Goal: Share content: Share content

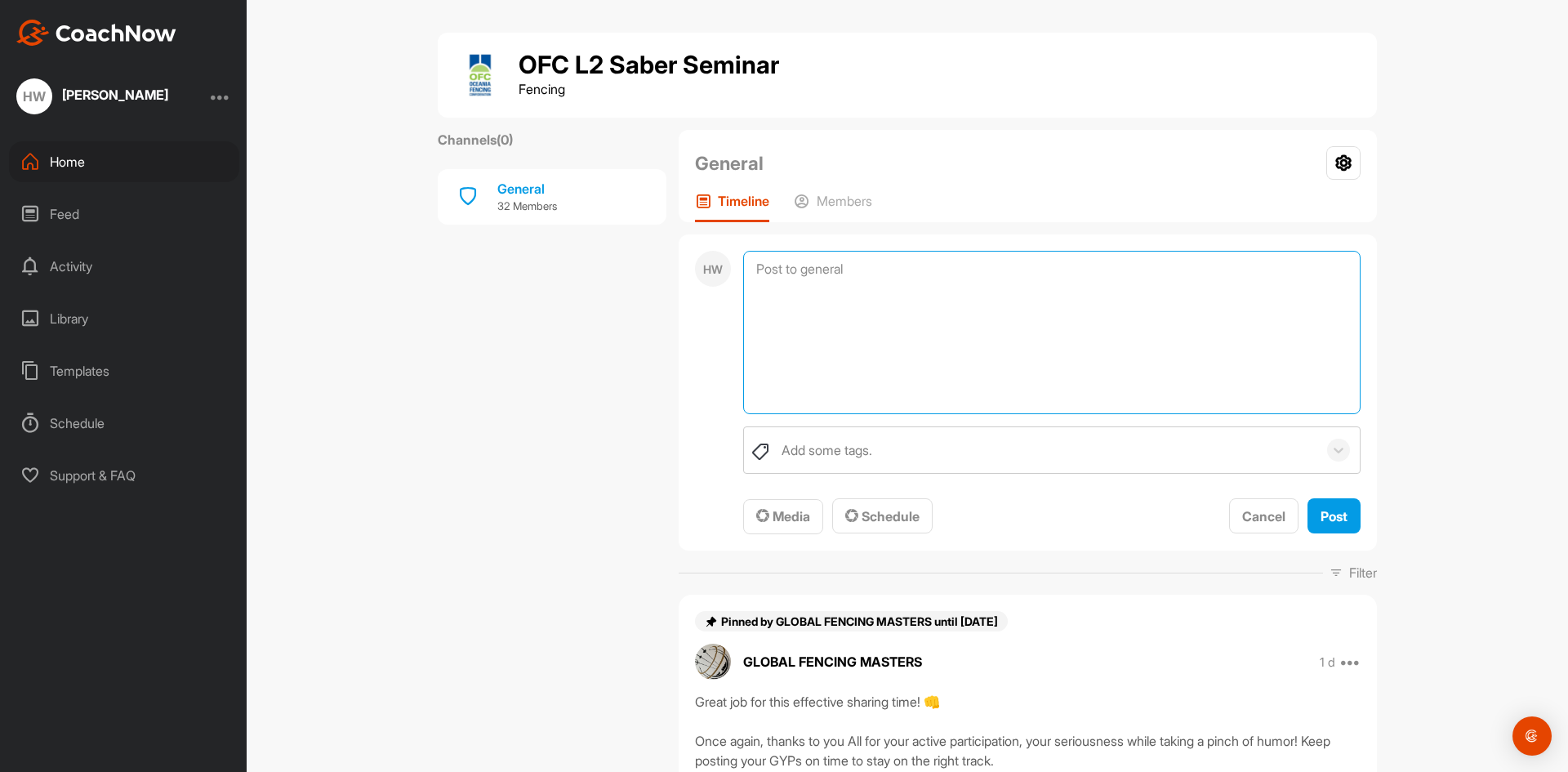
click at [826, 262] on textarea at bounding box center [1052, 332] width 617 height 163
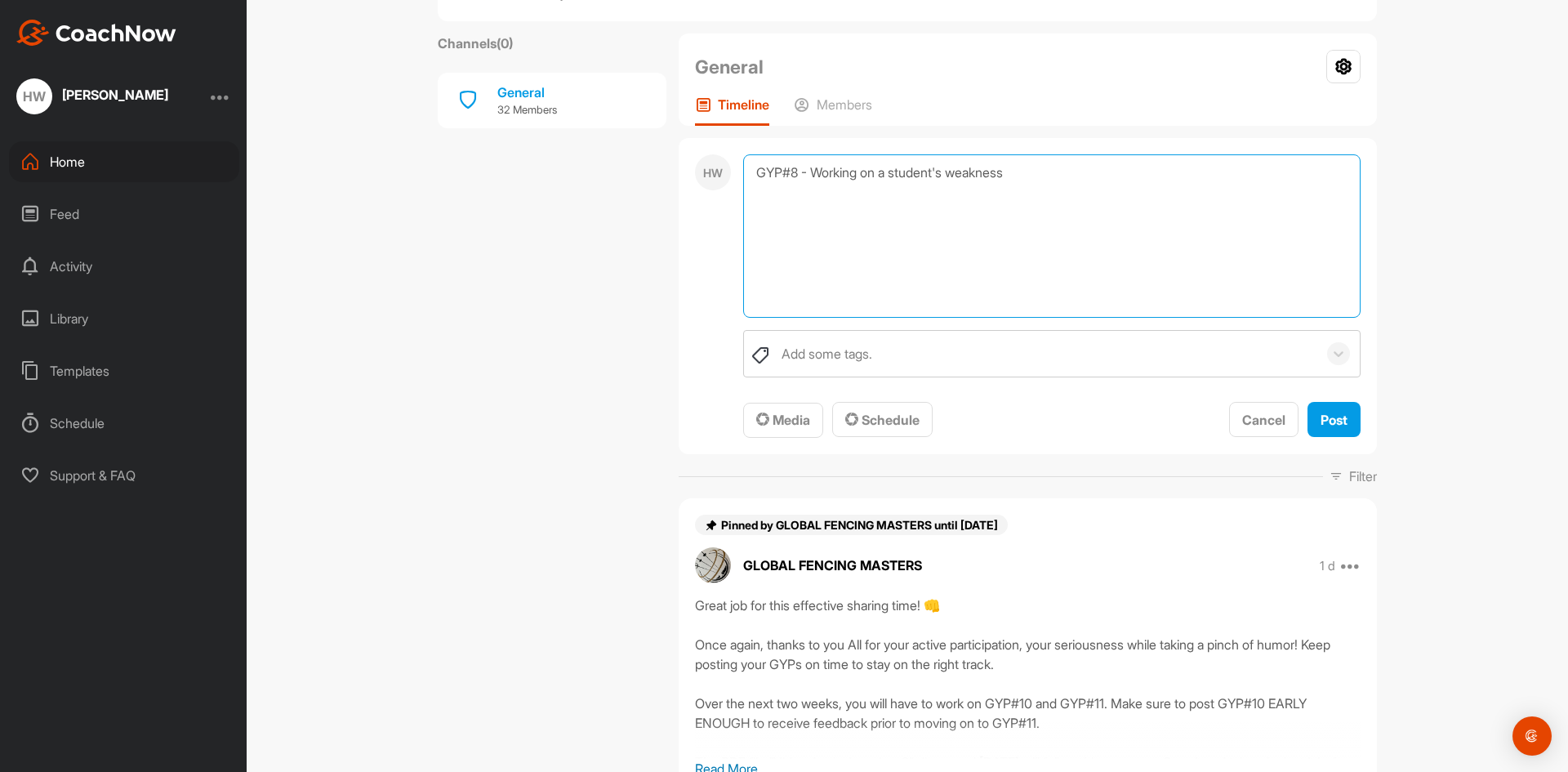
scroll to position [65, 0]
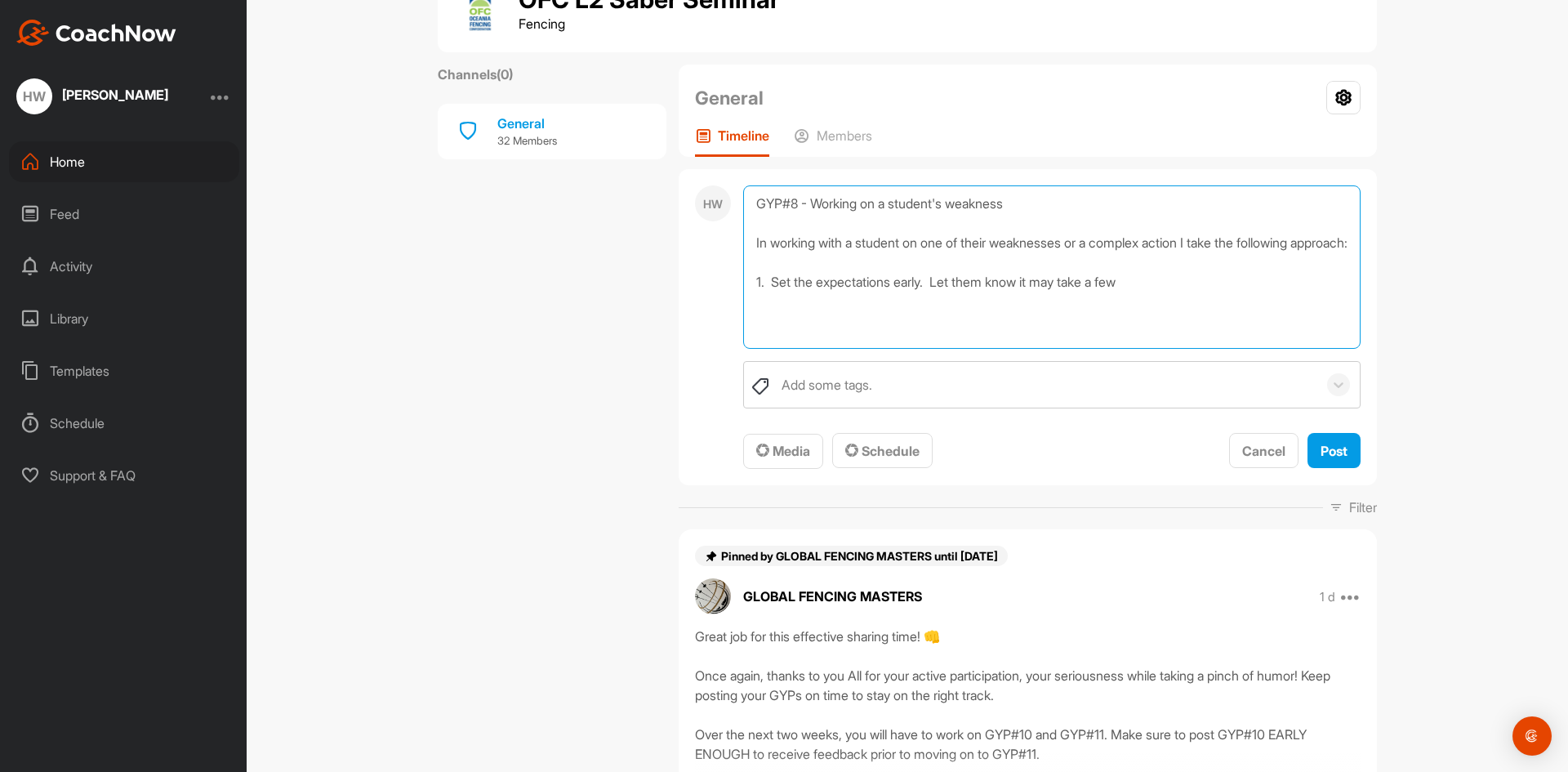
click at [1178, 301] on textarea "GYP#8 - Working on a student's weakness In working with a student on one of the…" at bounding box center [1052, 267] width 617 height 163
click at [1225, 300] on textarea "GYP#8 - Working on a student's weakness In working with a student on one of the…" at bounding box center [1052, 267] width 617 height 163
click at [768, 341] on textarea "GYP#8 - Working on a student's weakness In working with a student on one of the…" at bounding box center [1052, 267] width 617 height 163
click at [1139, 339] on textarea "GYP#8 - Working on a student's weakness In working with a student on one of the…" at bounding box center [1052, 267] width 617 height 163
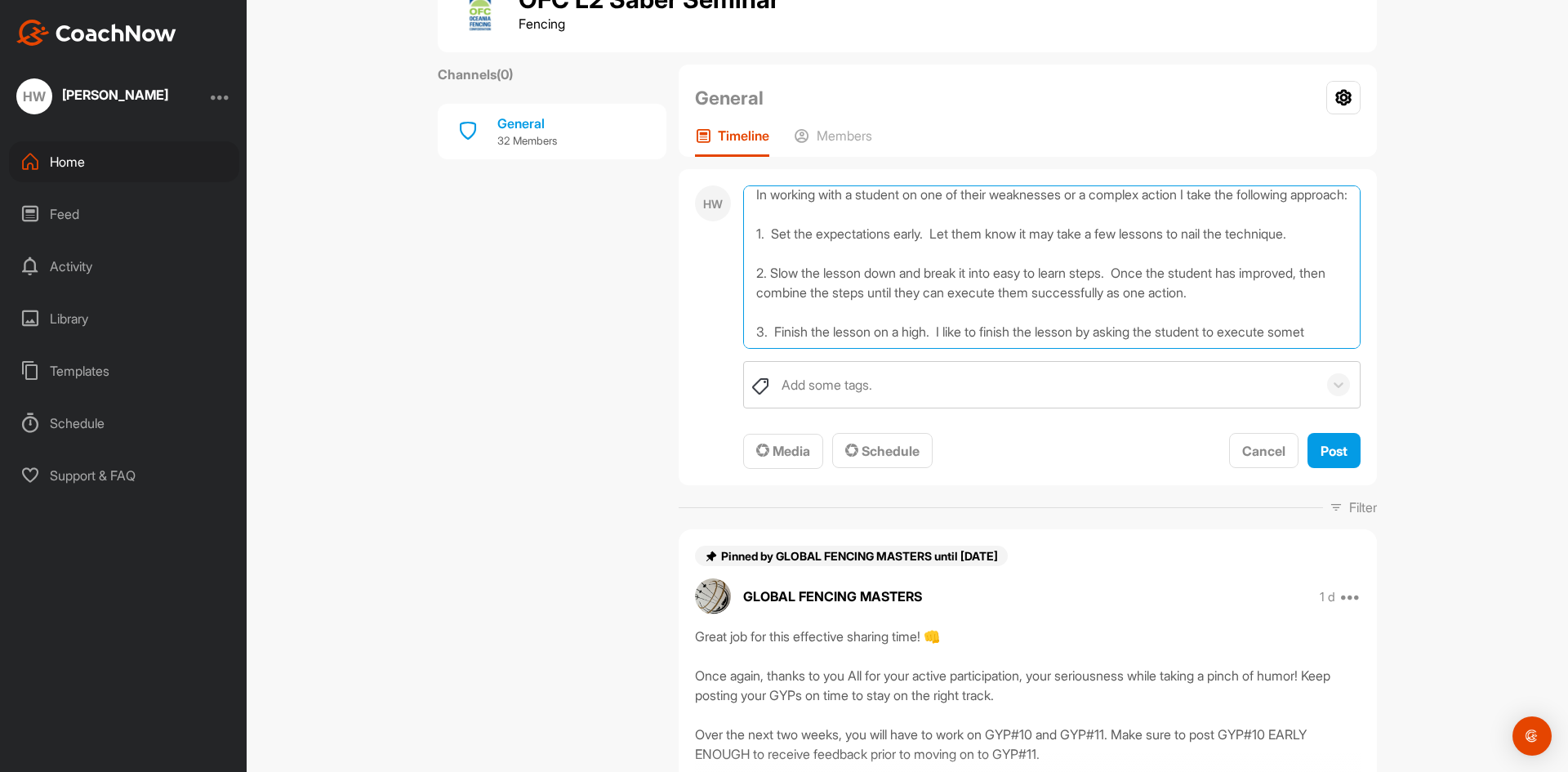
scroll to position [79, 0]
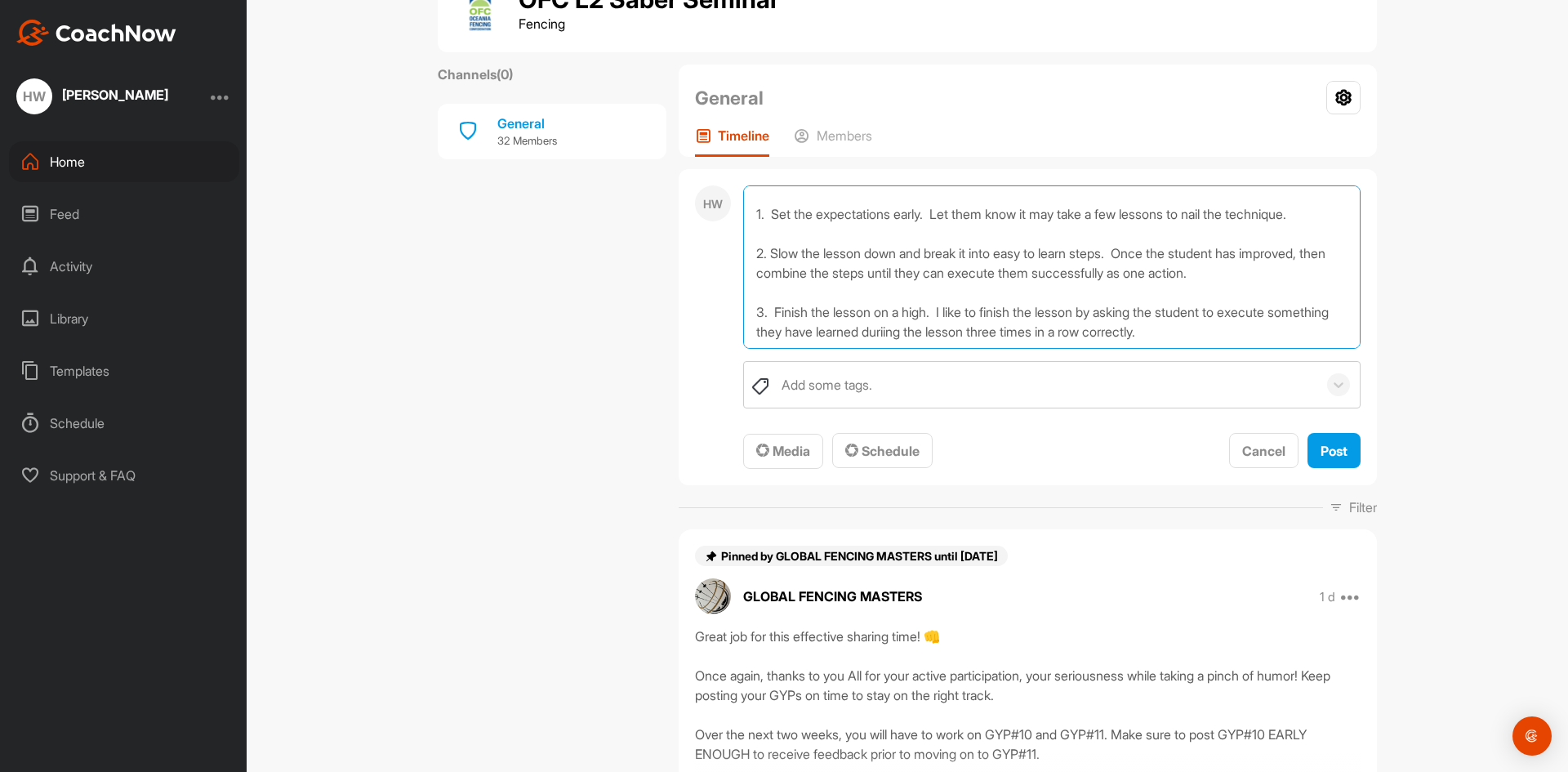
click at [954, 336] on textarea "GYP#8 - Working on a student's weakness In working with a student on one of the…" at bounding box center [1052, 267] width 617 height 163
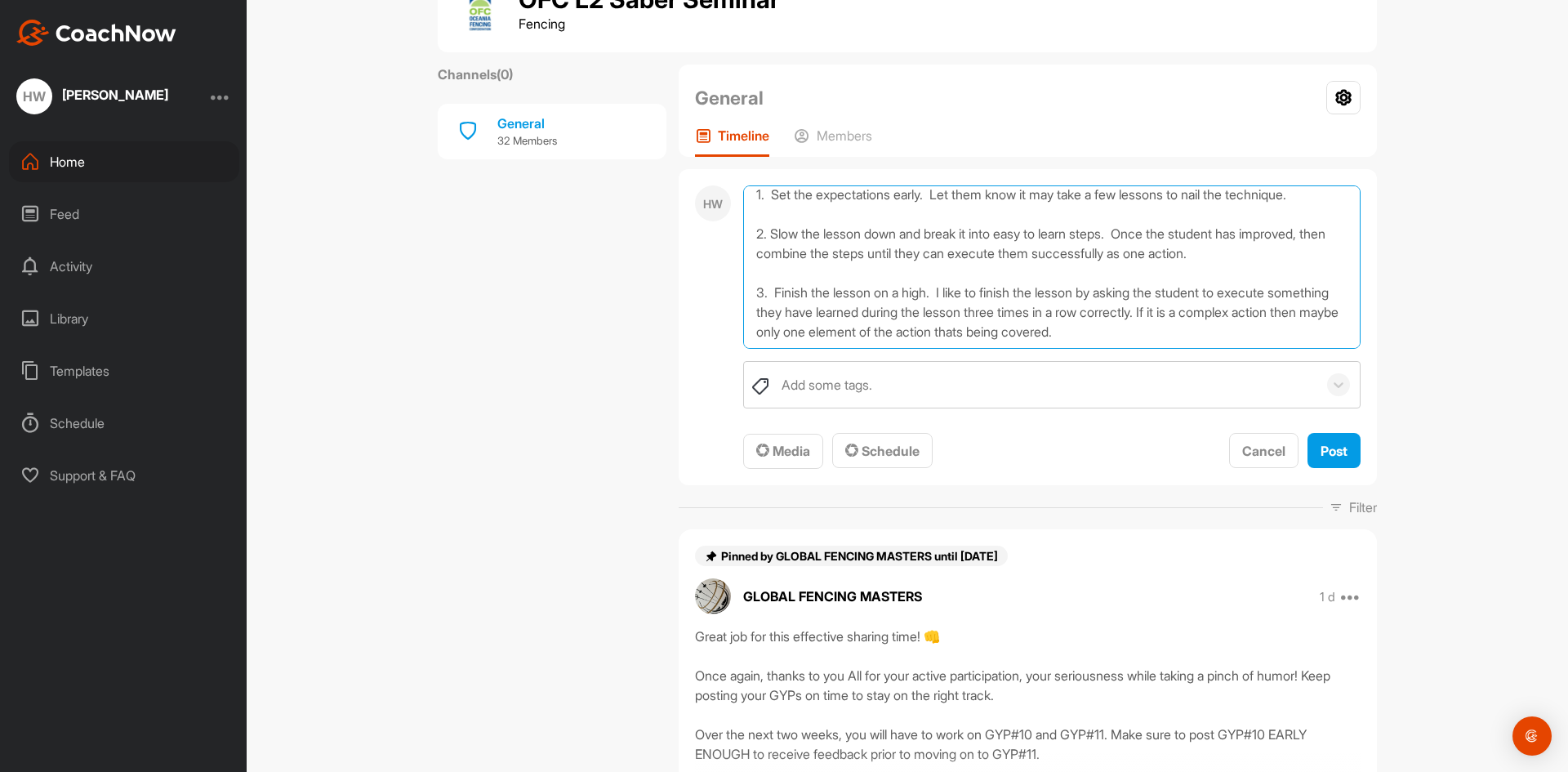
click at [923, 336] on textarea "GYP#8 - Working on a student's weakness In working with a student on one of the…" at bounding box center [1052, 267] width 617 height 163
click at [1130, 339] on textarea "GYP#8 - Working on a student's weakness In working with a student on one of the…" at bounding box center [1052, 267] width 617 height 163
click at [1232, 338] on textarea "GYP#8 - Working on a student's weakness In working with a student on one of the…" at bounding box center [1052, 267] width 617 height 163
type textarea "GYP#8 - Working on a student's weakness In working with a student on one of the…"
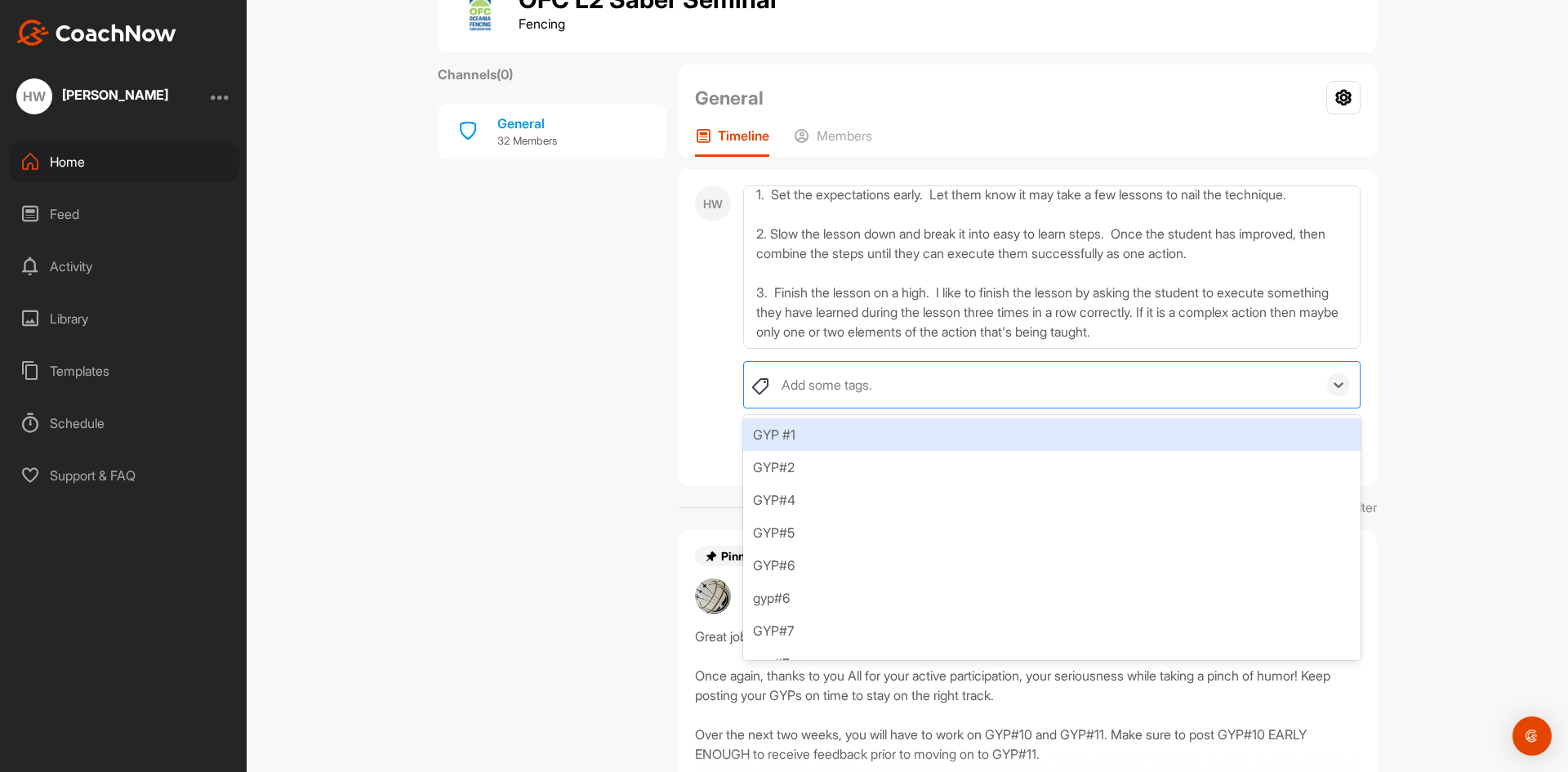
click at [834, 385] on div "Add some tags." at bounding box center [827, 385] width 91 height 20
type input "GYP#8"
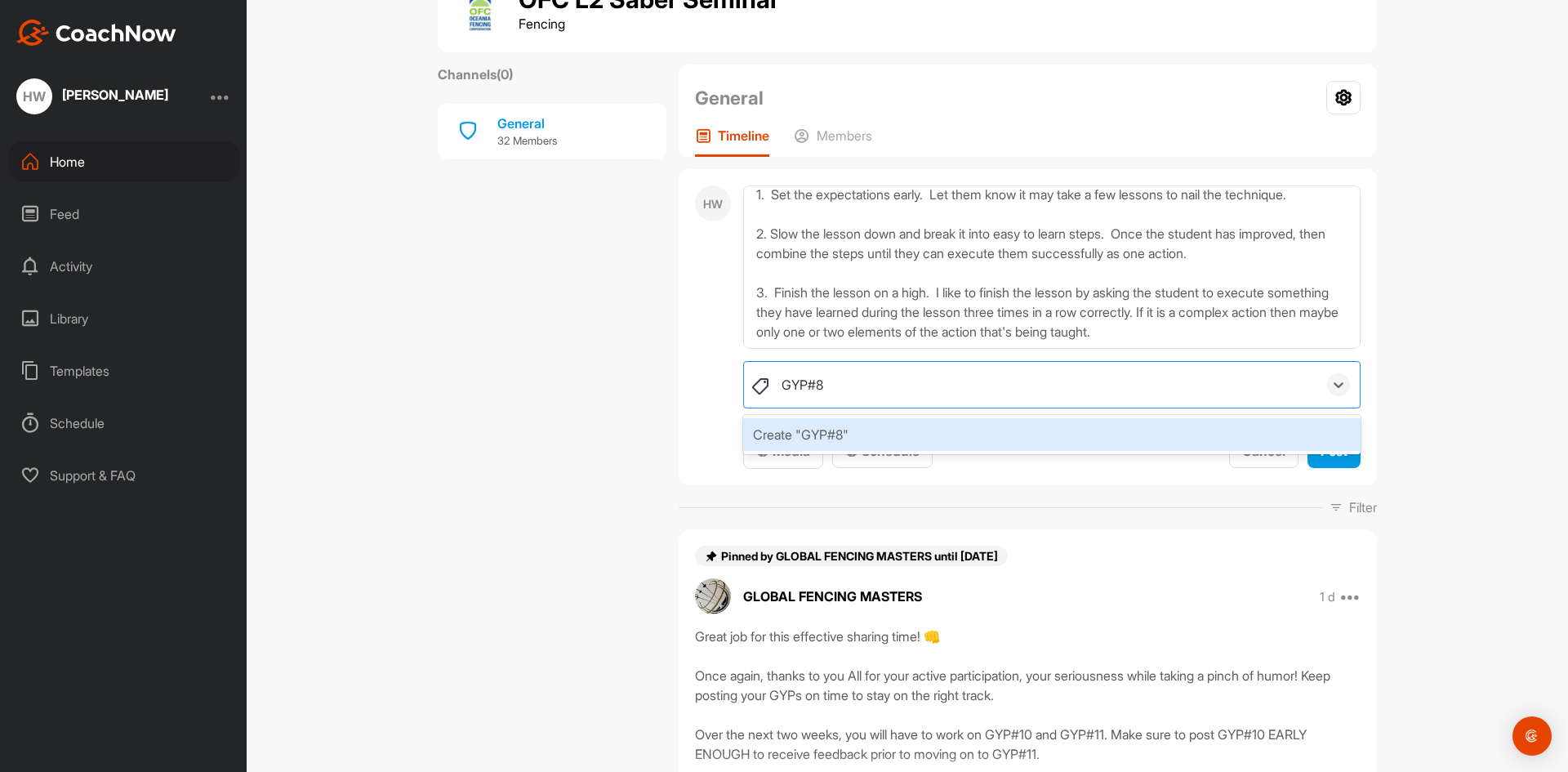
click at [803, 442] on div "Create "GYP#8"" at bounding box center [1052, 434] width 617 height 33
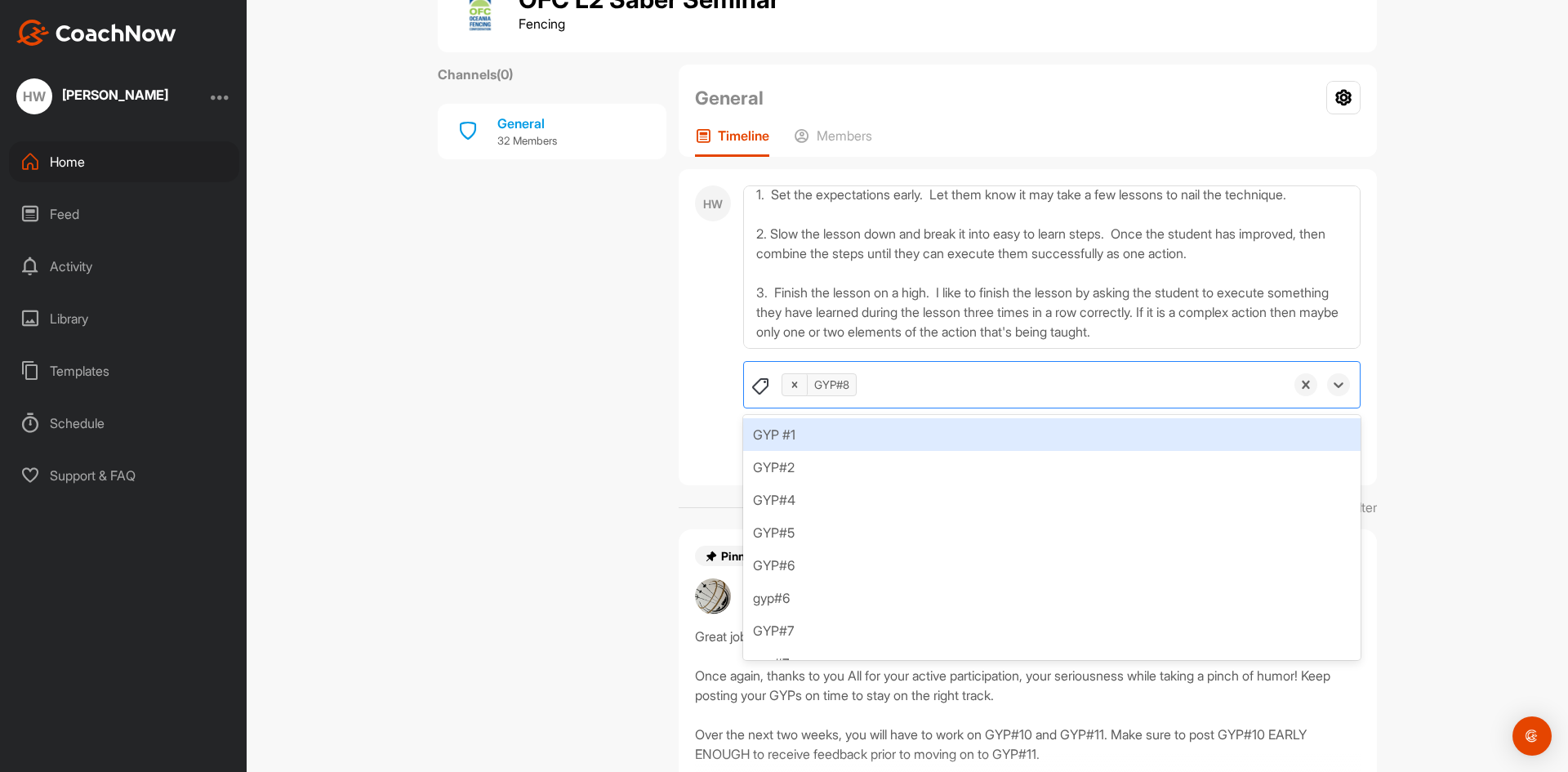
click at [1431, 251] on div "OFC L2 Saber Seminar Fencing Channels ( 0 ) General 32 Members General Your Not…" at bounding box center [907, 386] width 1322 height 772
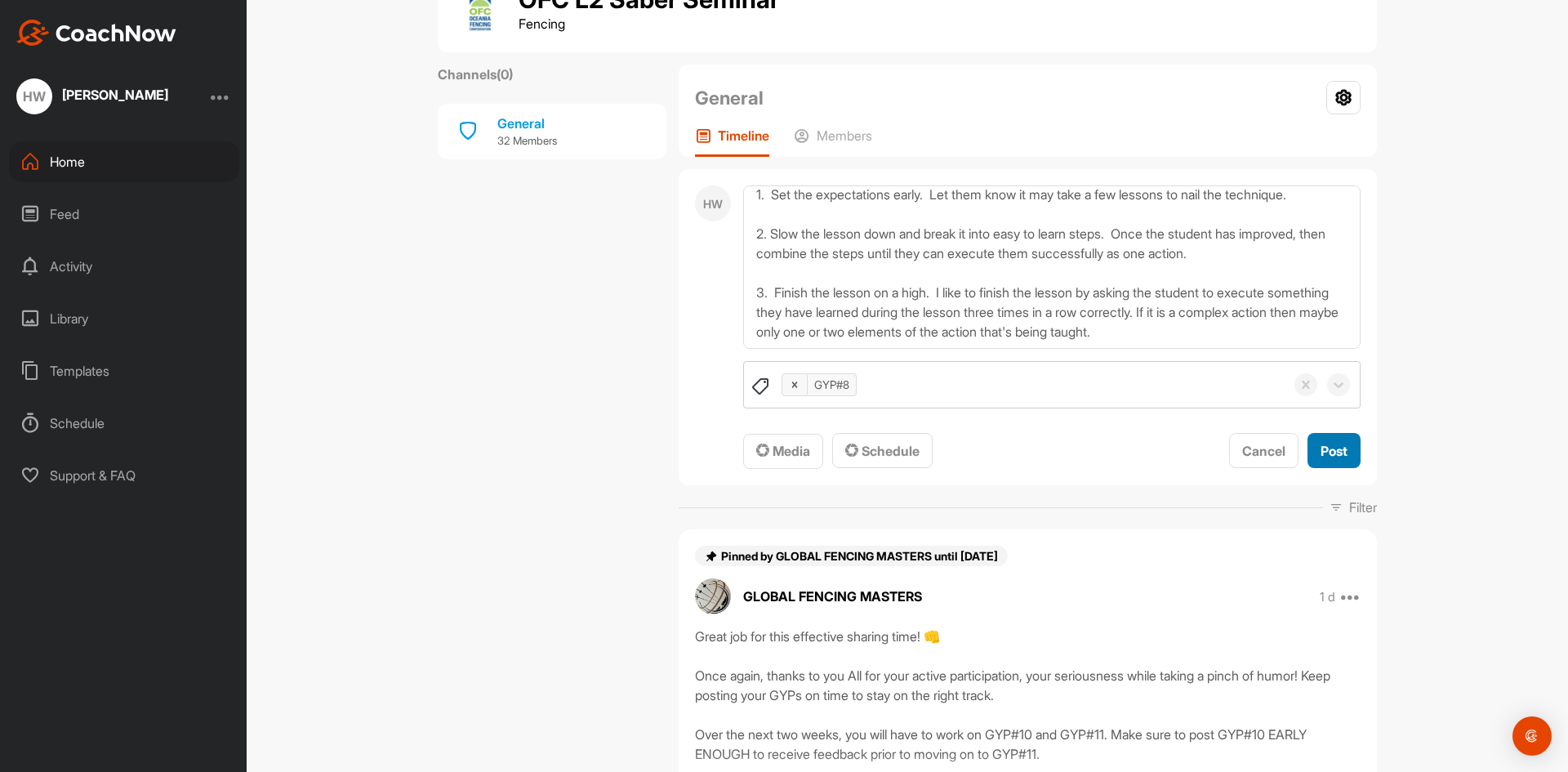
click at [1324, 450] on span "Post" at bounding box center [1334, 450] width 27 height 17
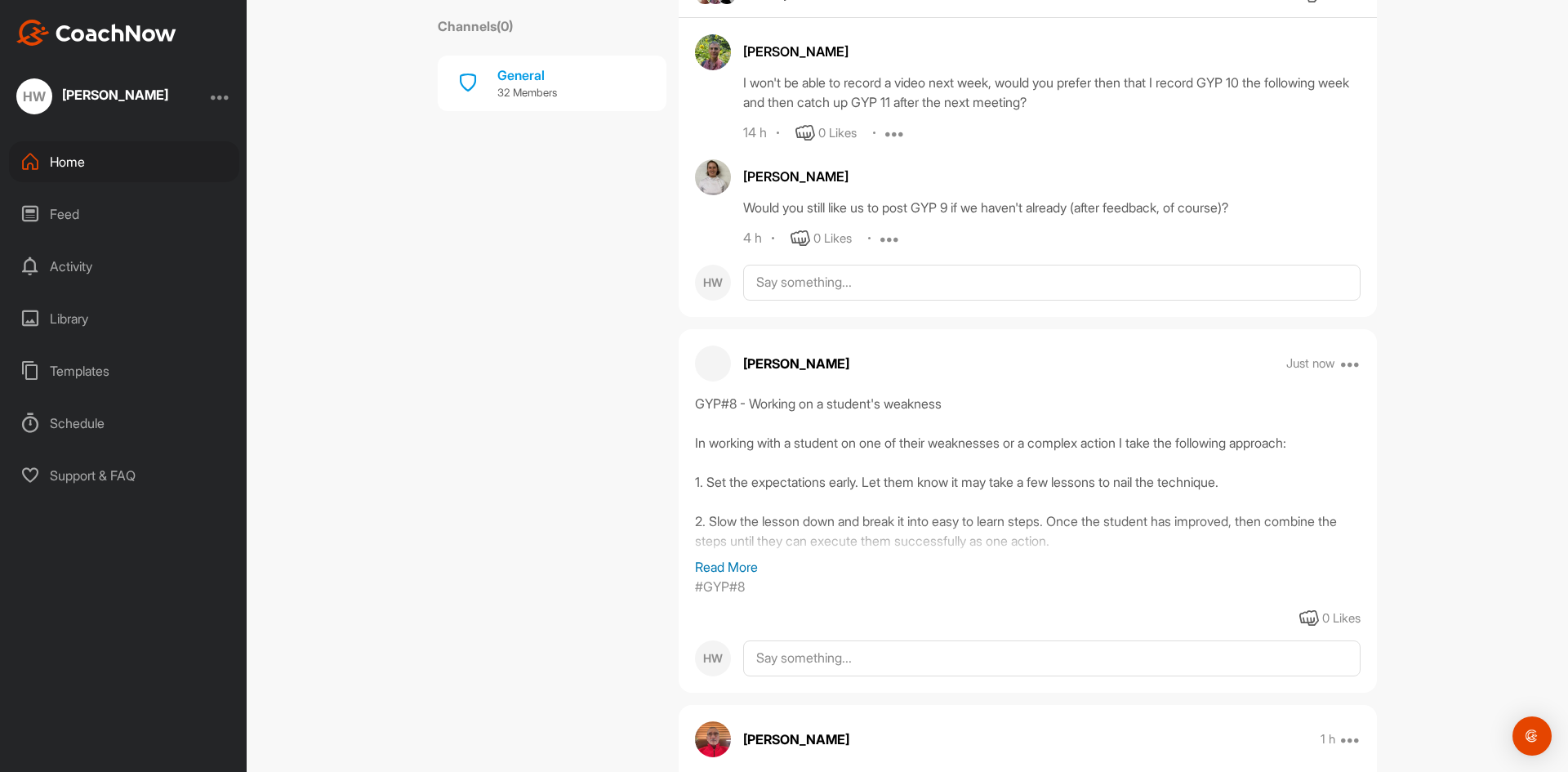
scroll to position [933, 0]
click at [721, 572] on p "Read More" at bounding box center [1028, 566] width 666 height 20
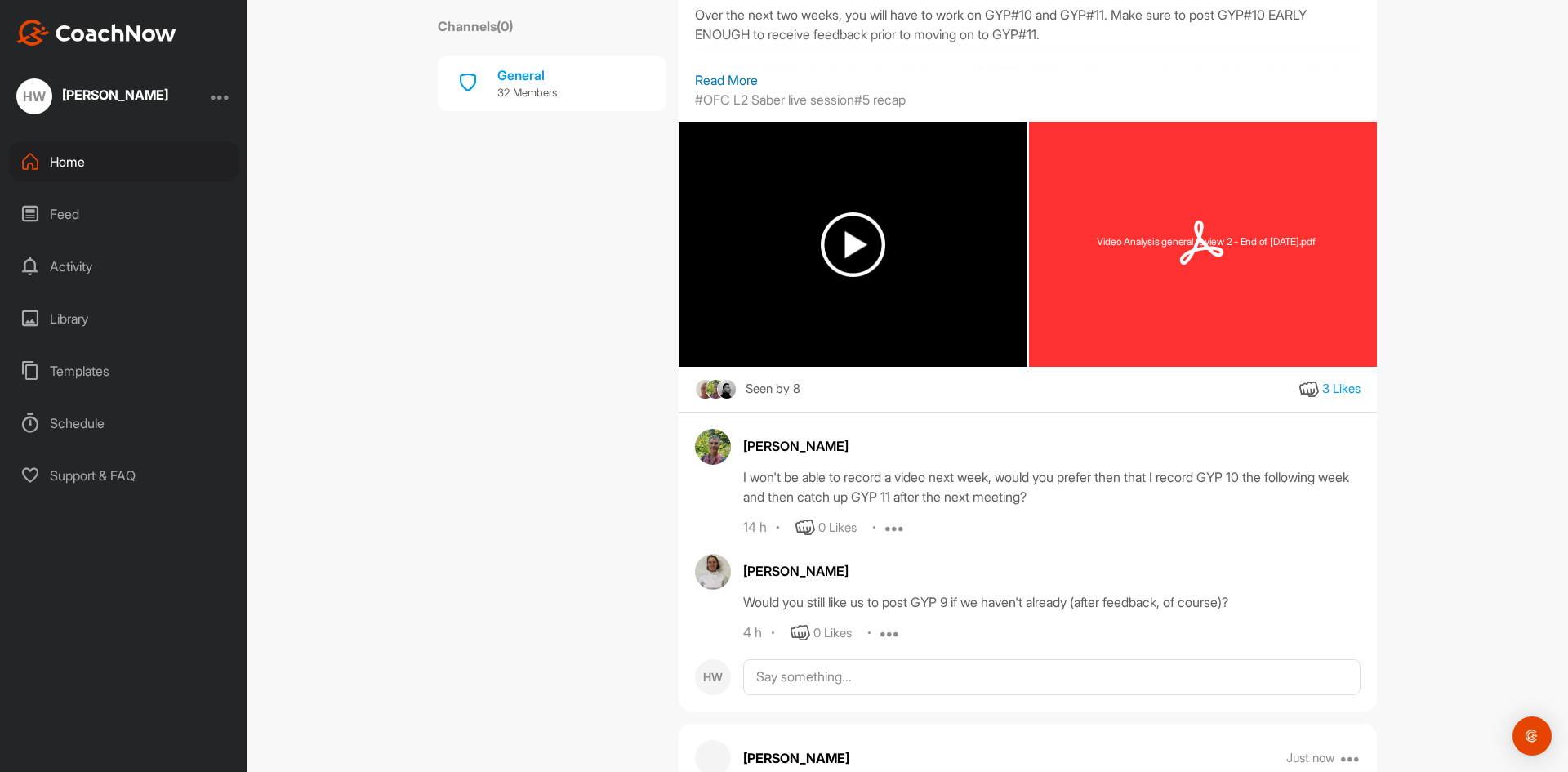
scroll to position [0, 0]
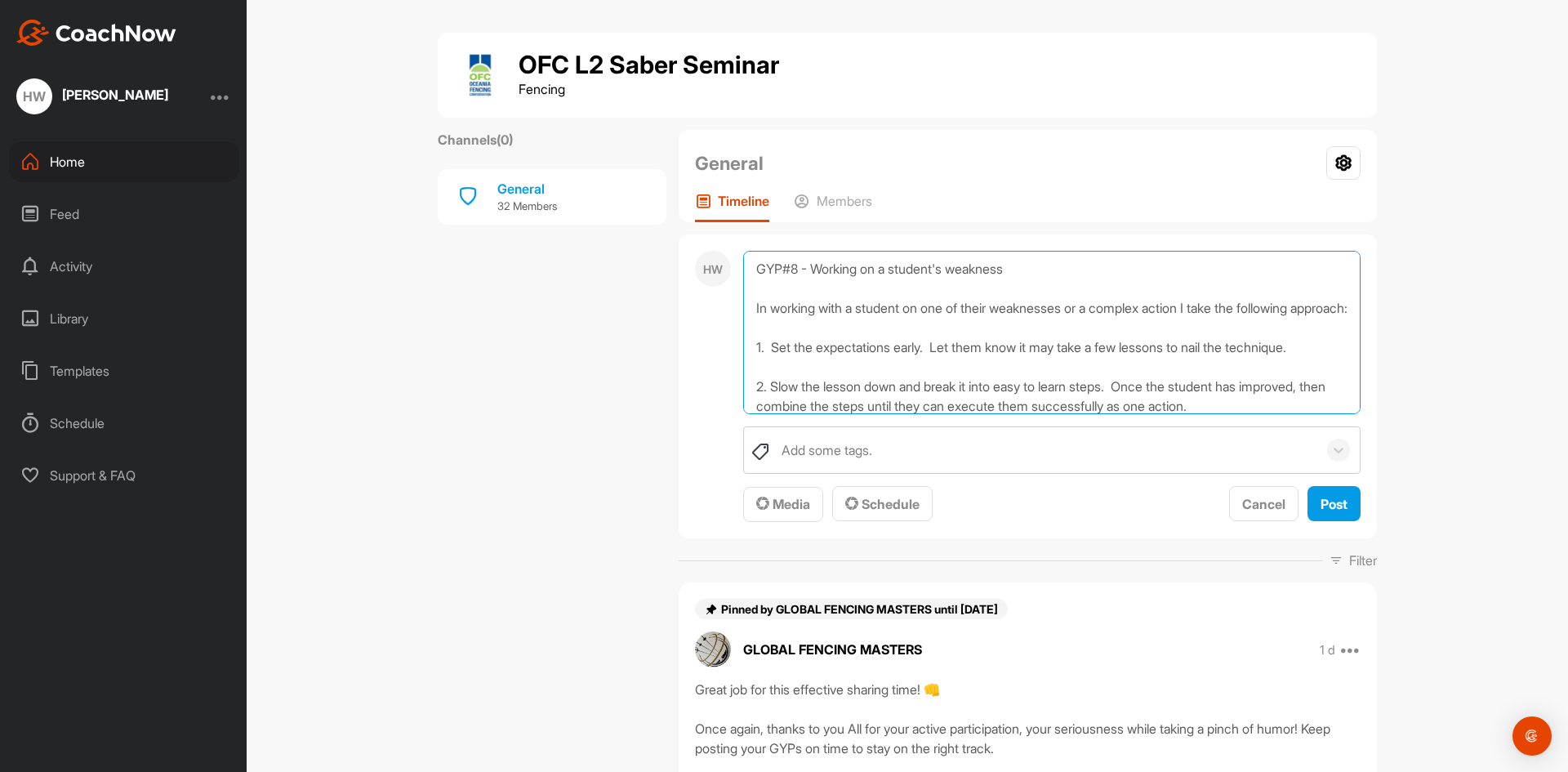
click at [861, 268] on textarea "GYP#8 - Working on a student's weakness In working with a student on one of the…" at bounding box center [1052, 332] width 617 height 163
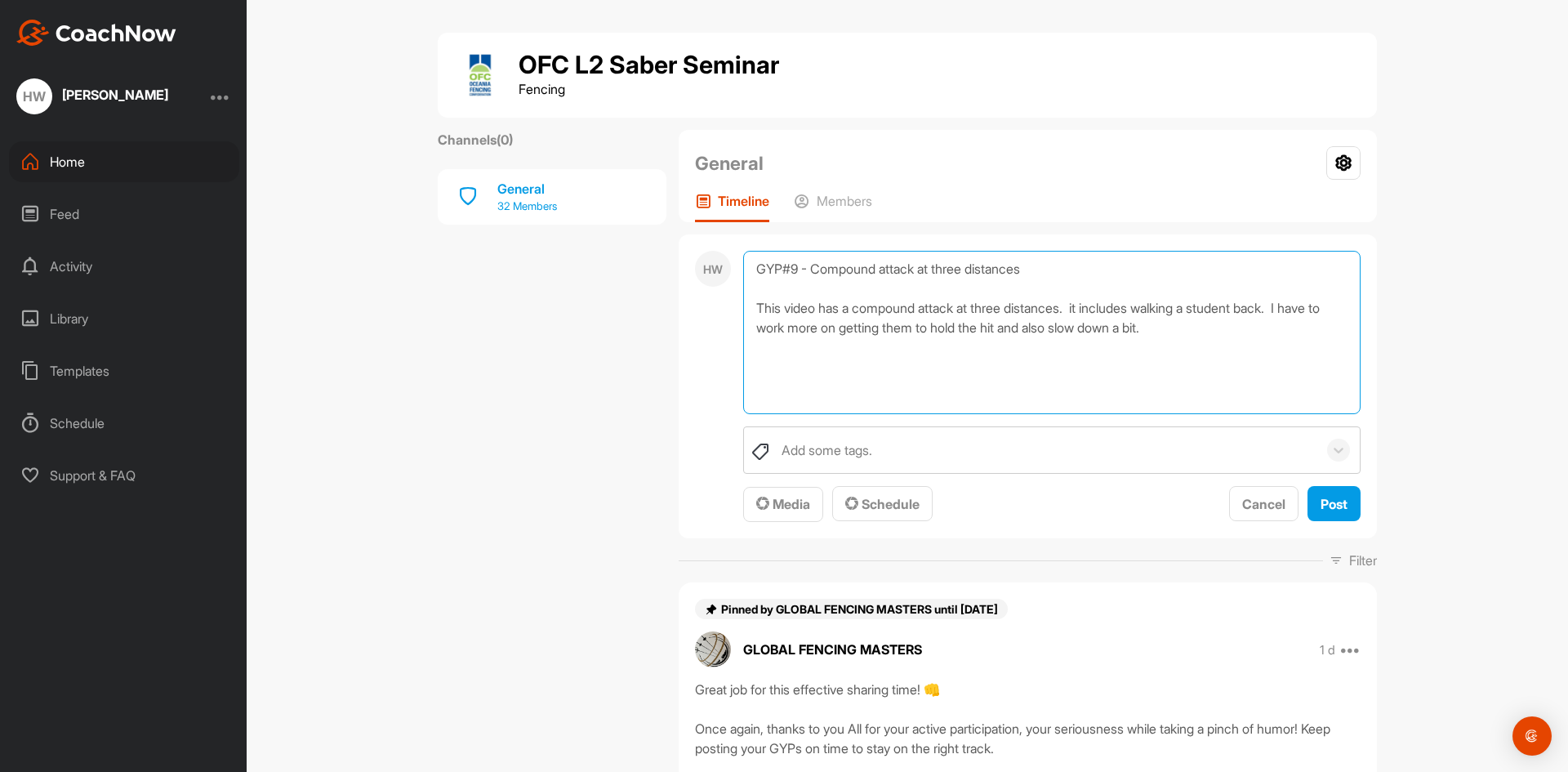
drag, startPoint x: 1186, startPoint y: 321, endPoint x: 650, endPoint y: 214, distance: 546.6
type textarea "GYP#9 - Compound attack at three distances This video has a compound attack at …"
click at [74, 318] on div "Library" at bounding box center [123, 318] width 230 height 40
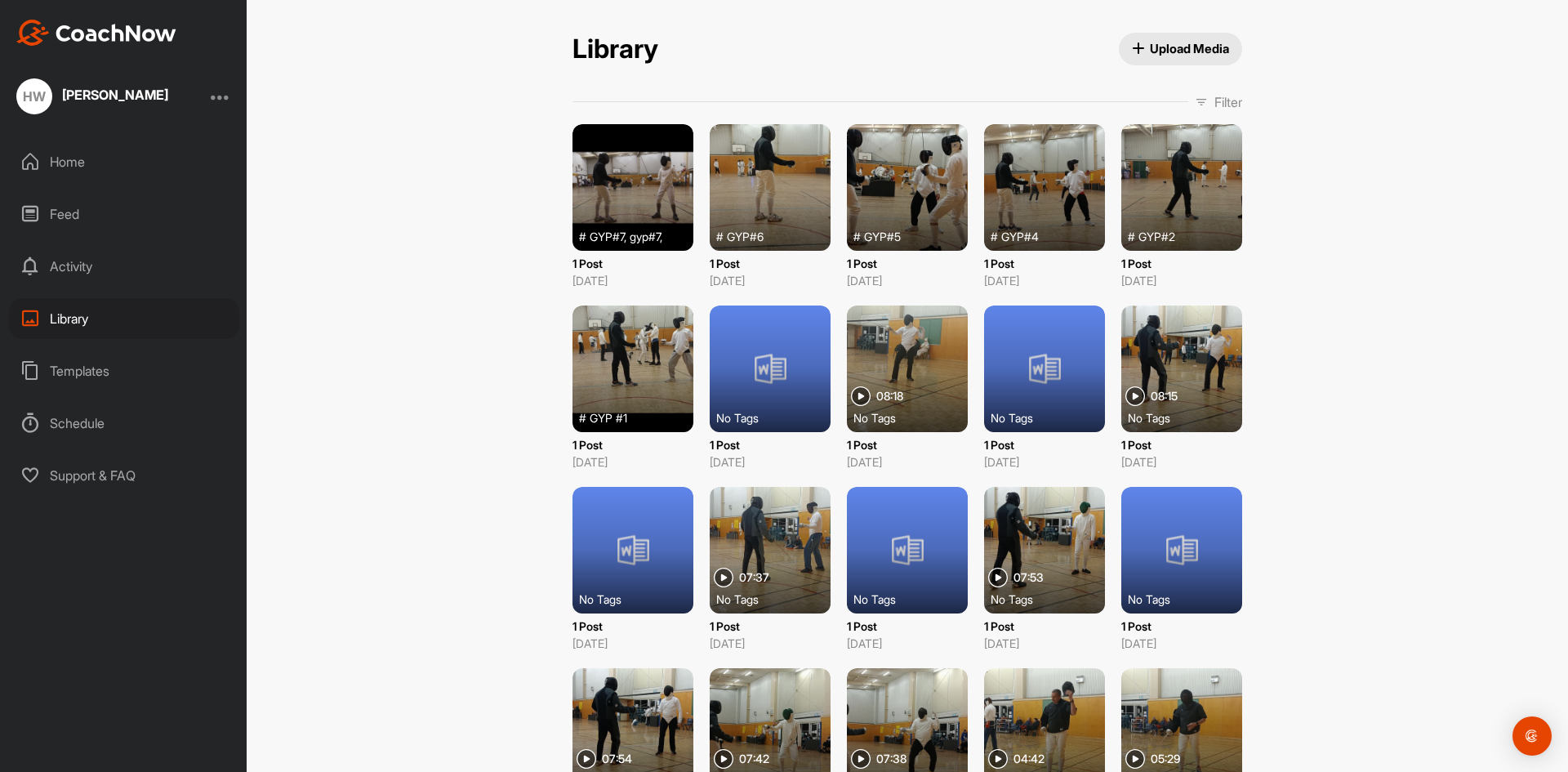
click at [1162, 49] on span "Upload Media" at bounding box center [1181, 48] width 98 height 17
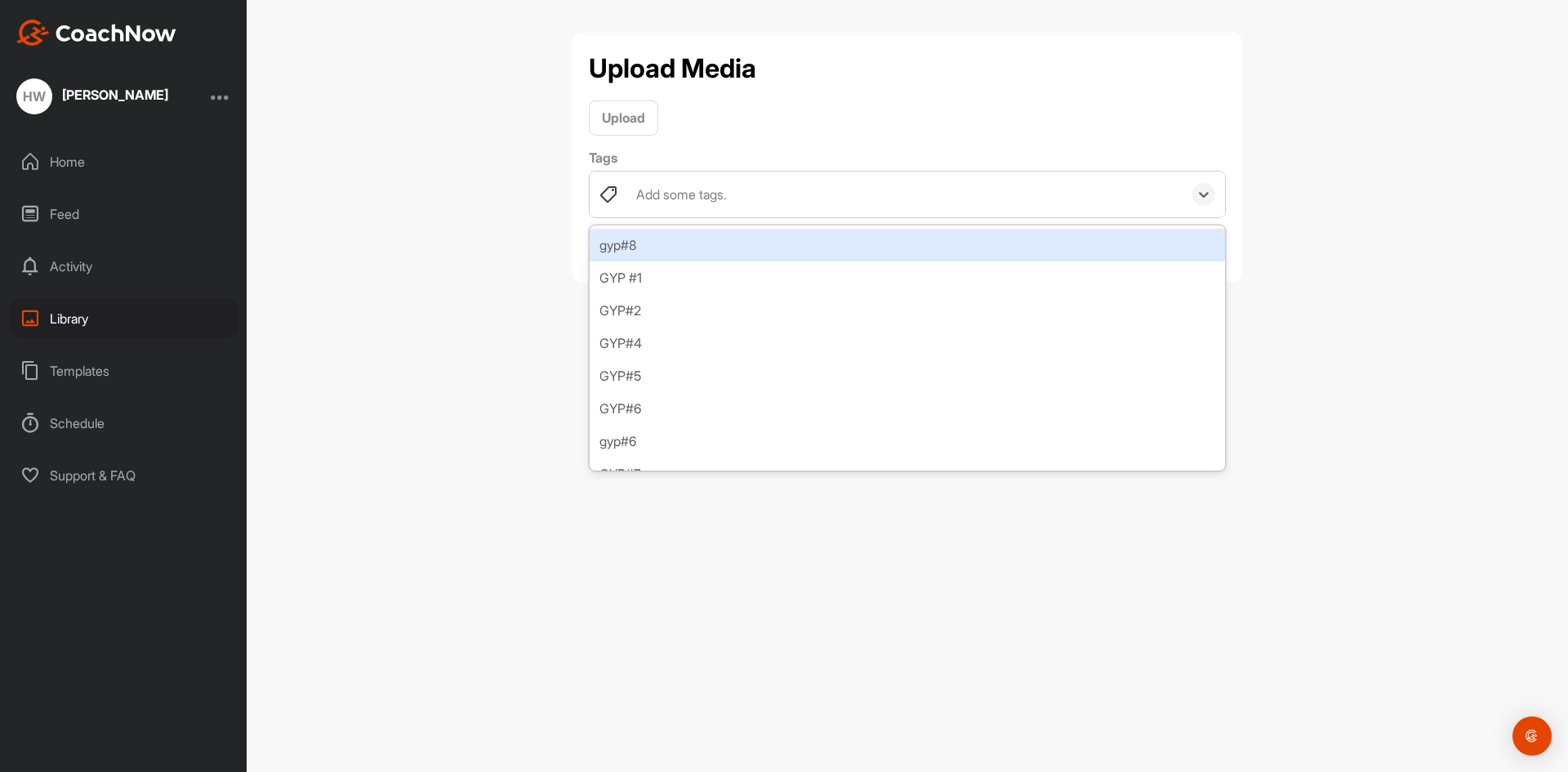
click at [749, 196] on div "Add some tags." at bounding box center [905, 194] width 555 height 45
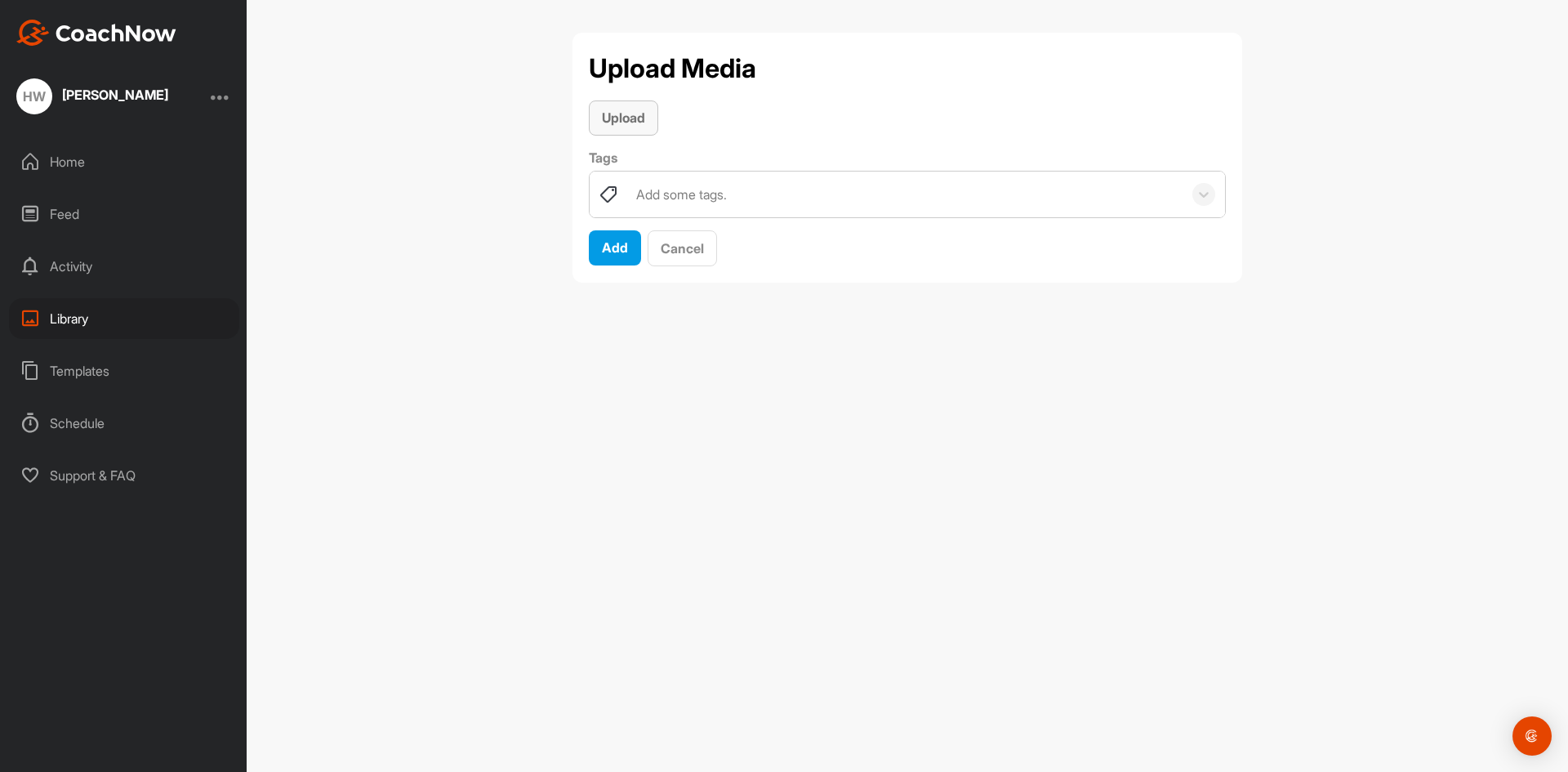
click at [631, 116] on span "Upload" at bounding box center [624, 117] width 43 height 17
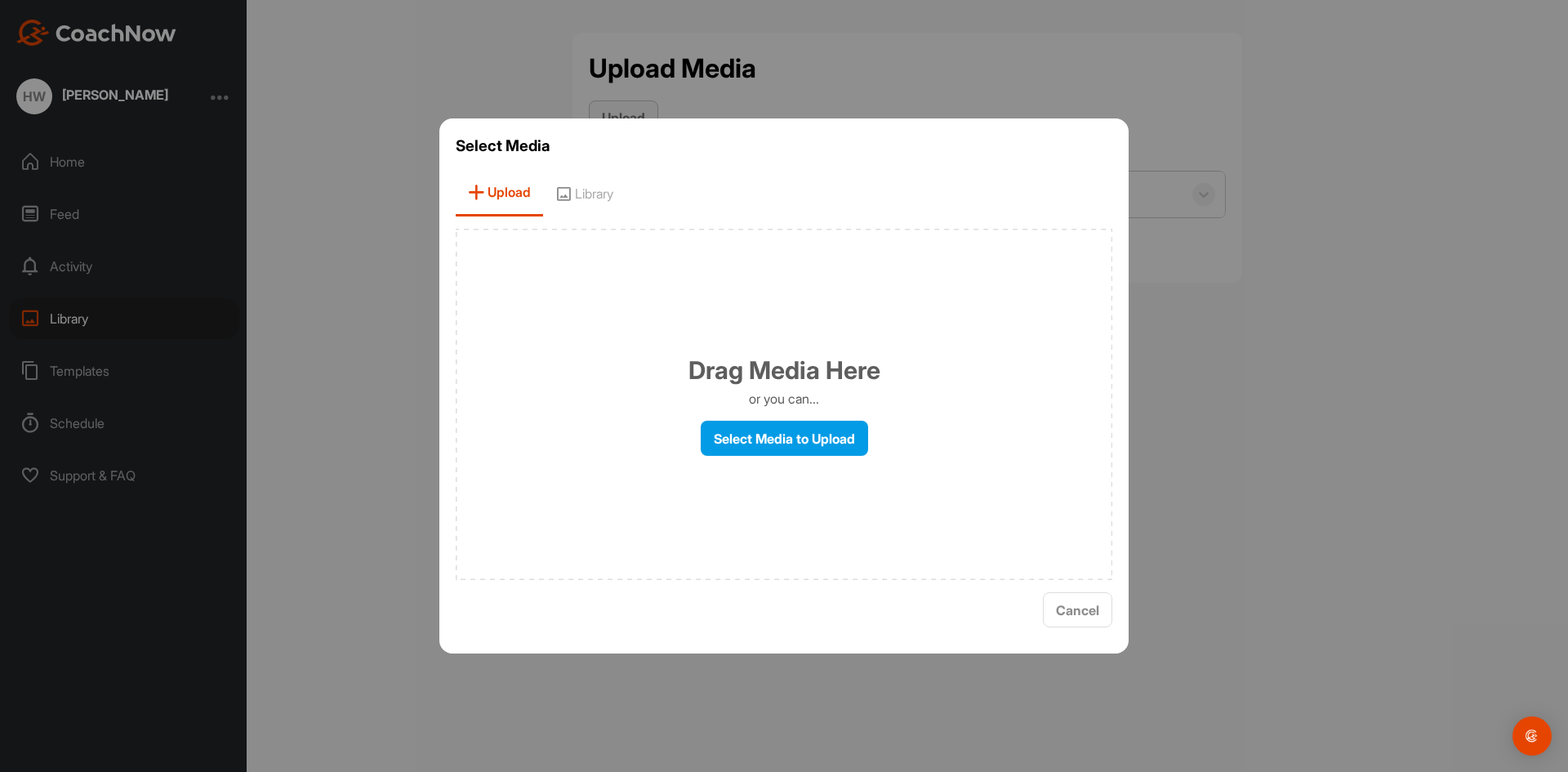
click at [631, 116] on div at bounding box center [784, 386] width 1568 height 772
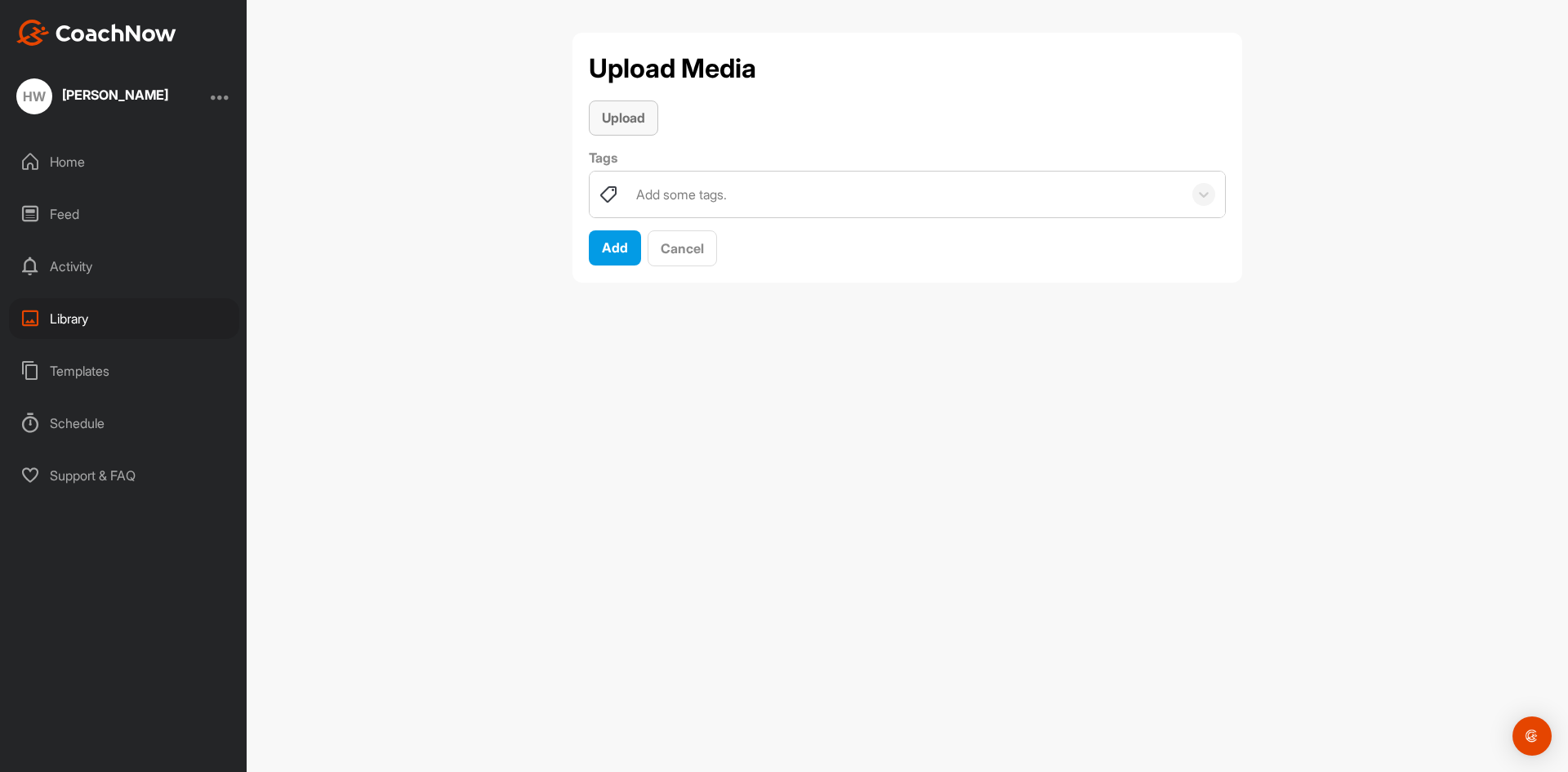
click at [617, 117] on span "Upload" at bounding box center [624, 117] width 43 height 17
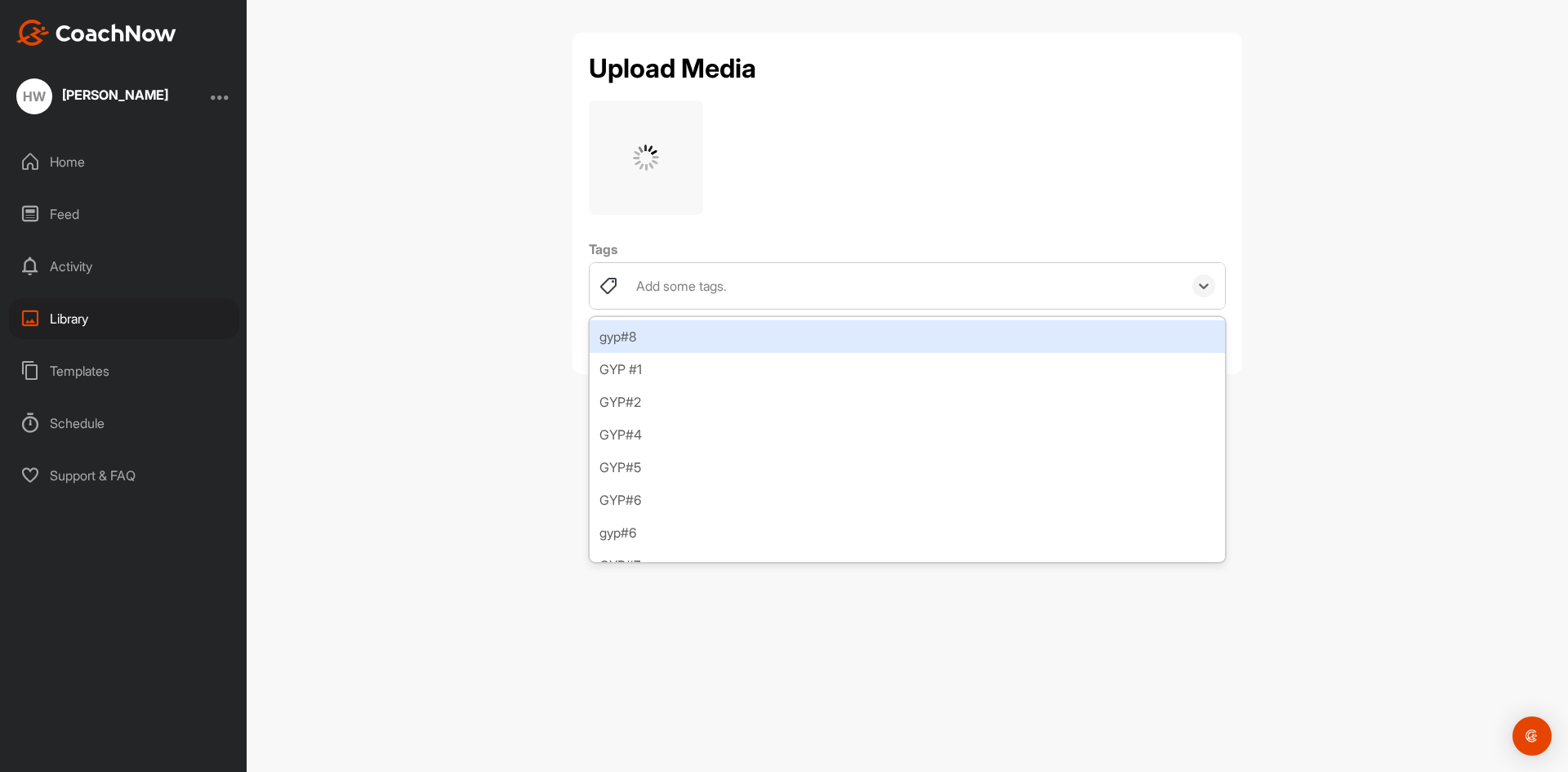
click at [754, 270] on div "Add some tags." at bounding box center [905, 285] width 555 height 45
type input "GYP#9"
click at [676, 338] on div "Create "GYP#9"" at bounding box center [907, 336] width 636 height 33
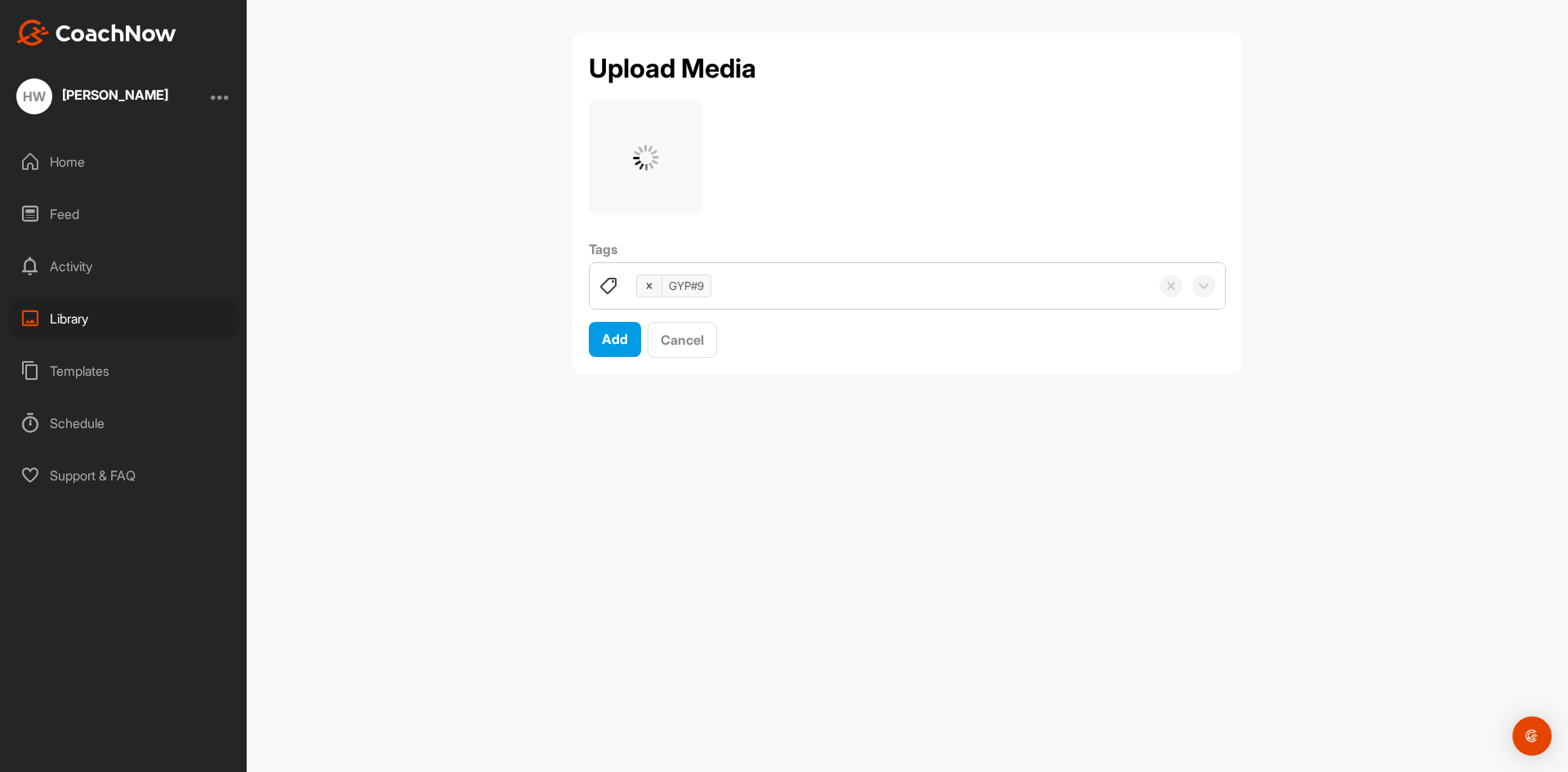
click at [697, 506] on div "Upload Media Tags GYP#9 Add Cancel" at bounding box center [907, 386] width 1322 height 772
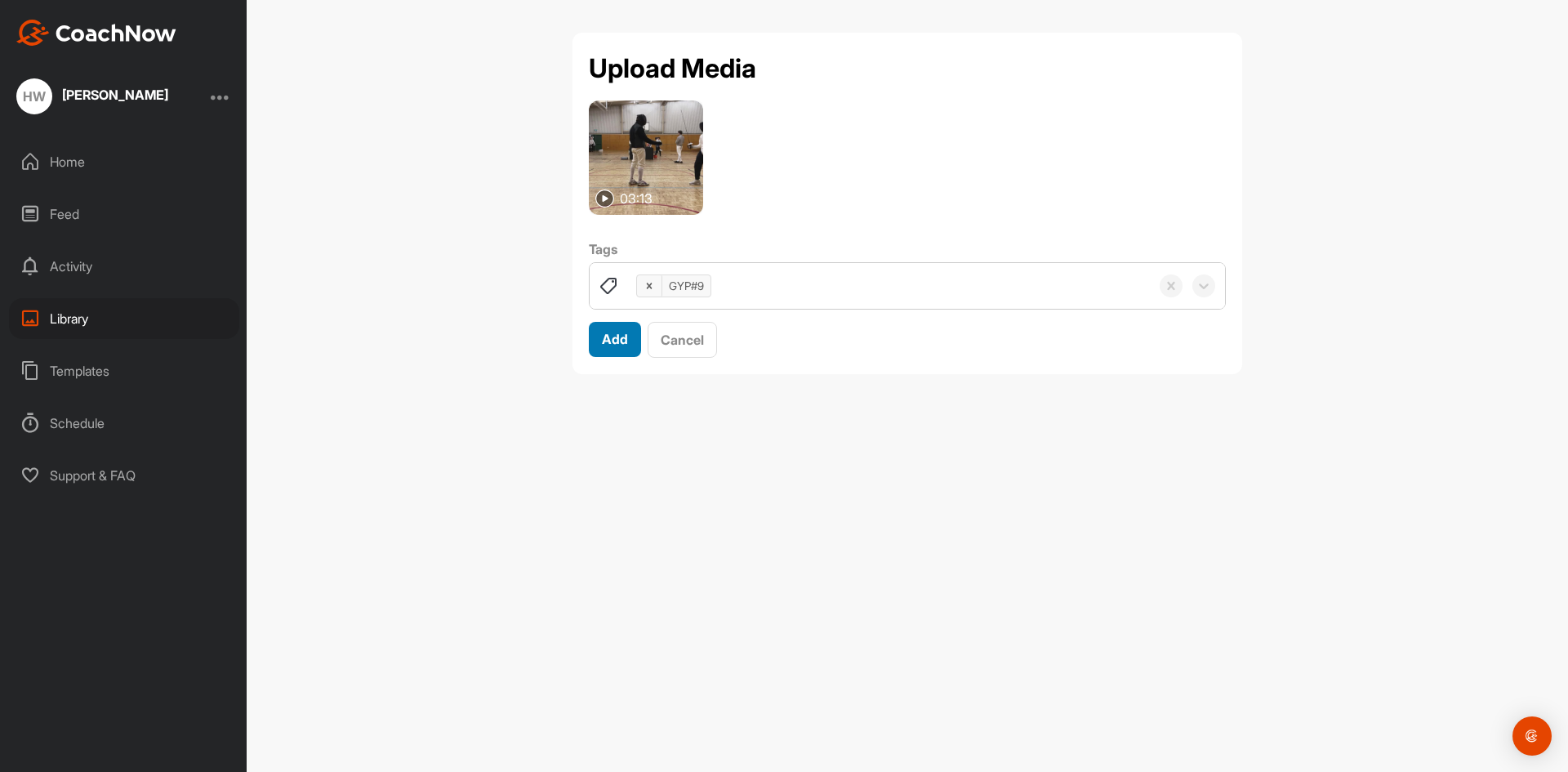
click at [609, 343] on span "Add" at bounding box center [615, 339] width 26 height 17
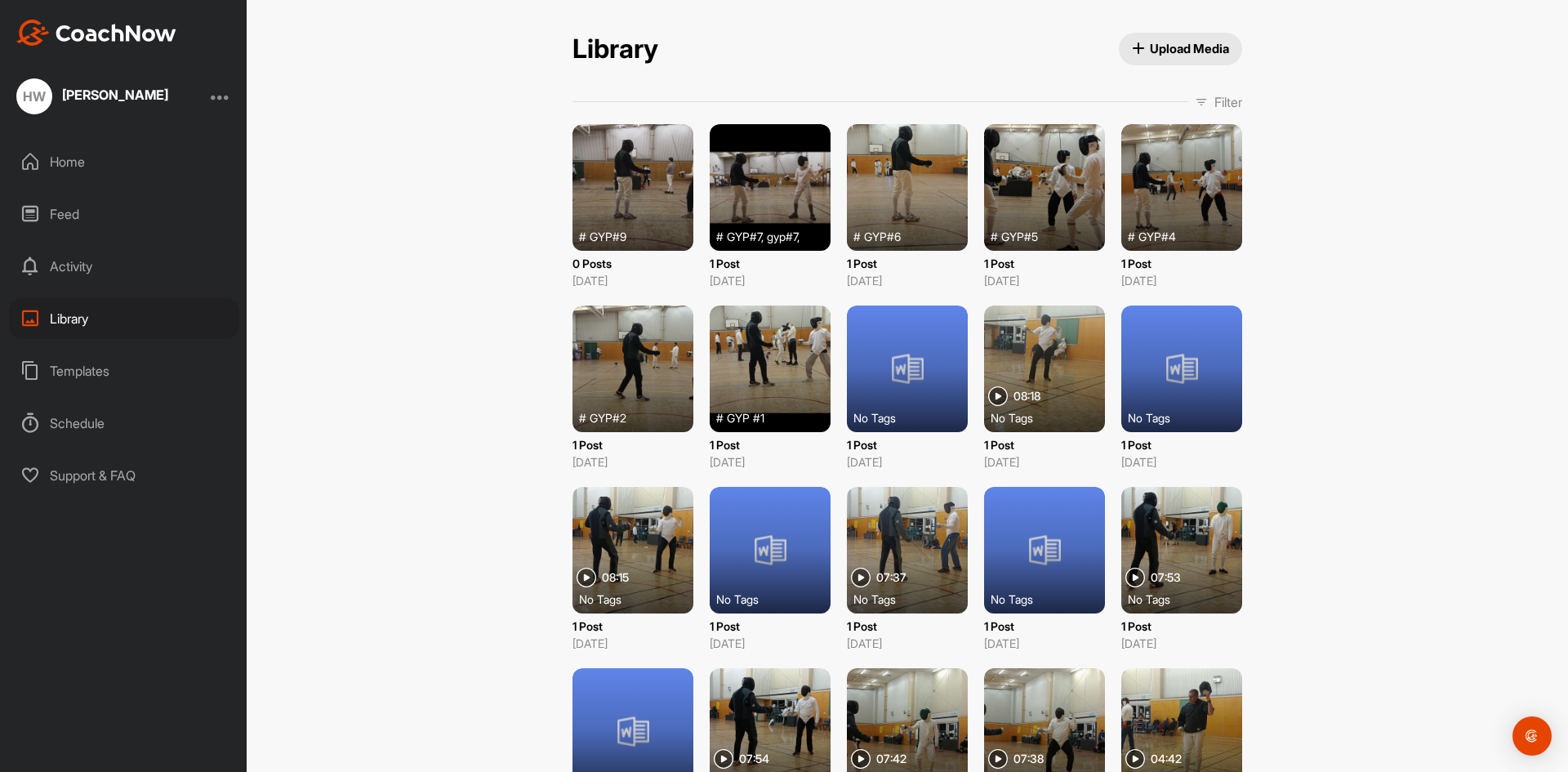
click at [82, 267] on div "Activity" at bounding box center [123, 266] width 230 height 40
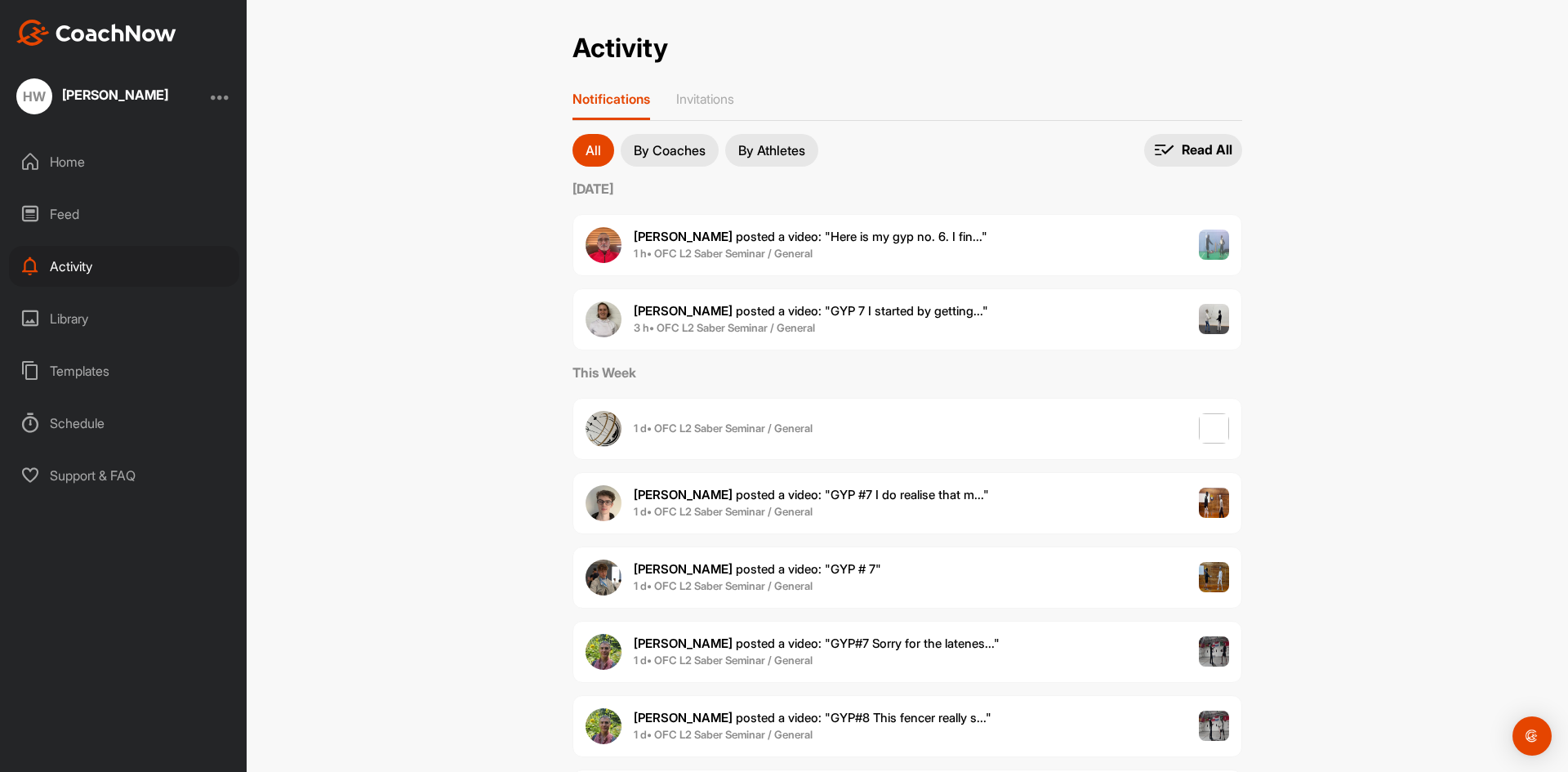
click at [64, 213] on div "Feed" at bounding box center [123, 213] width 230 height 40
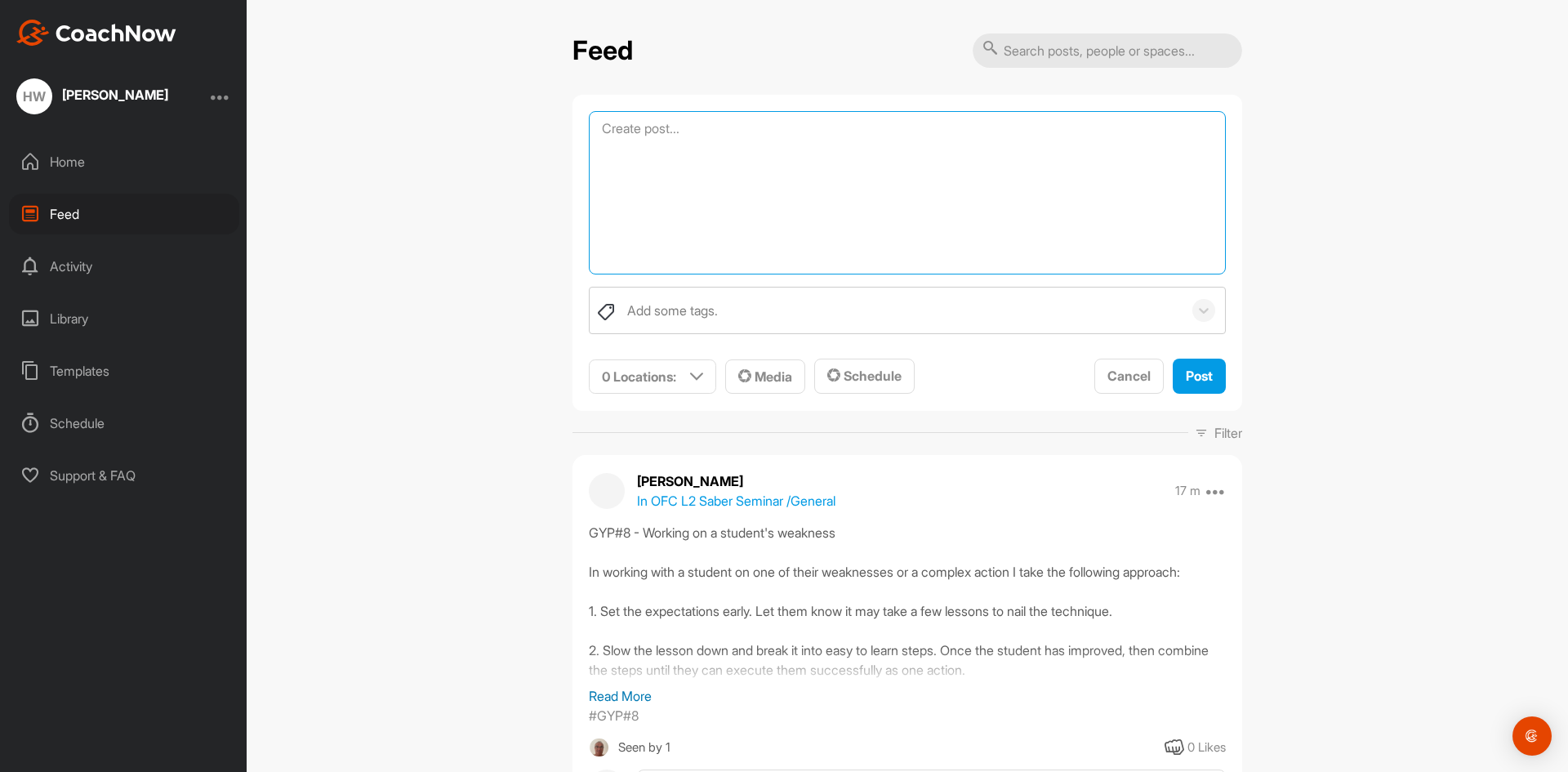
click at [768, 129] on textarea at bounding box center [906, 193] width 637 height 163
paste textarea "GYP#9 - Compound attack at three distances This video has a compound attack at …"
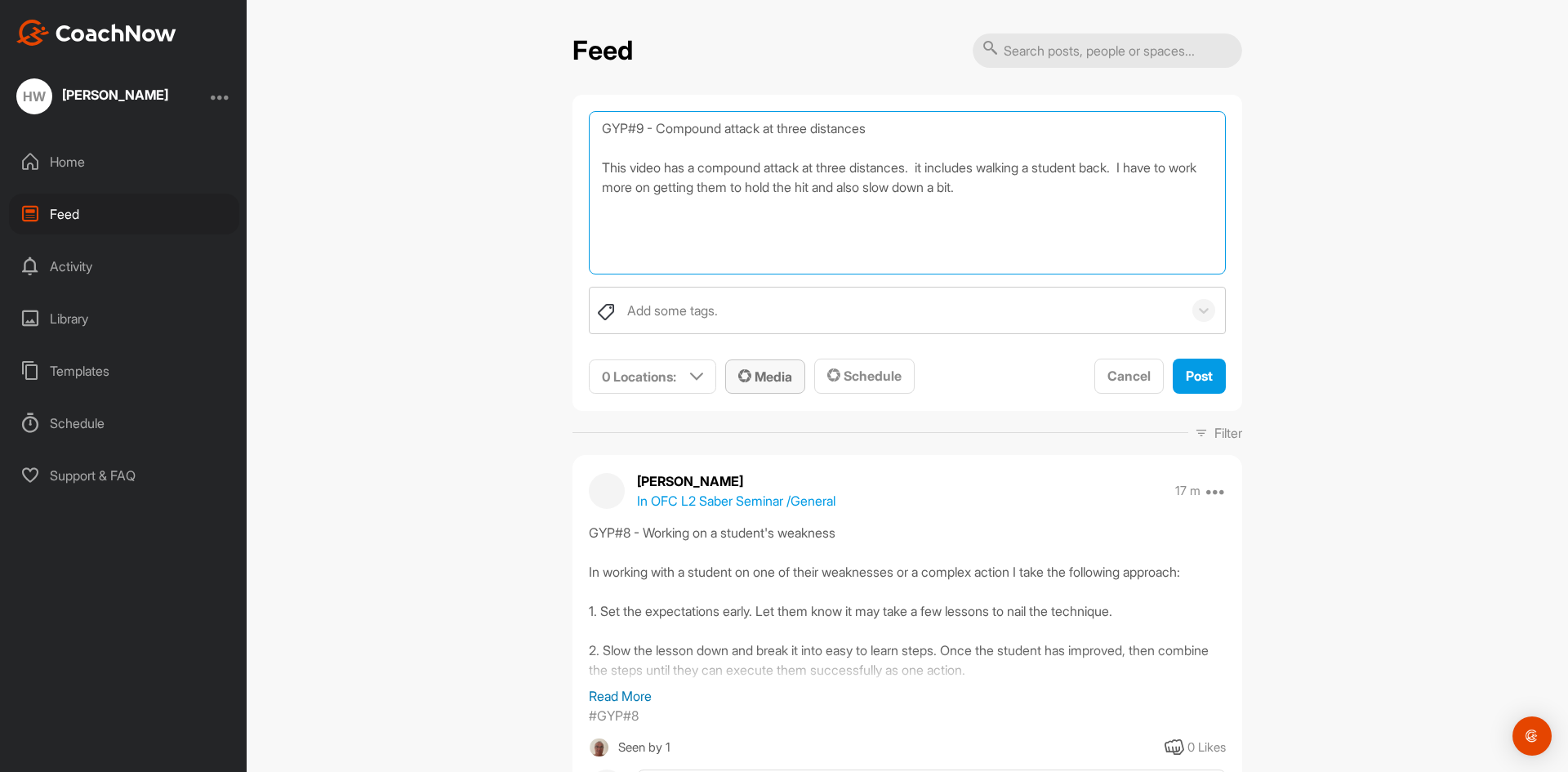
type textarea "GYP#9 - Compound attack at three distances This video has a compound attack at …"
click at [775, 384] on span "Media" at bounding box center [765, 376] width 54 height 17
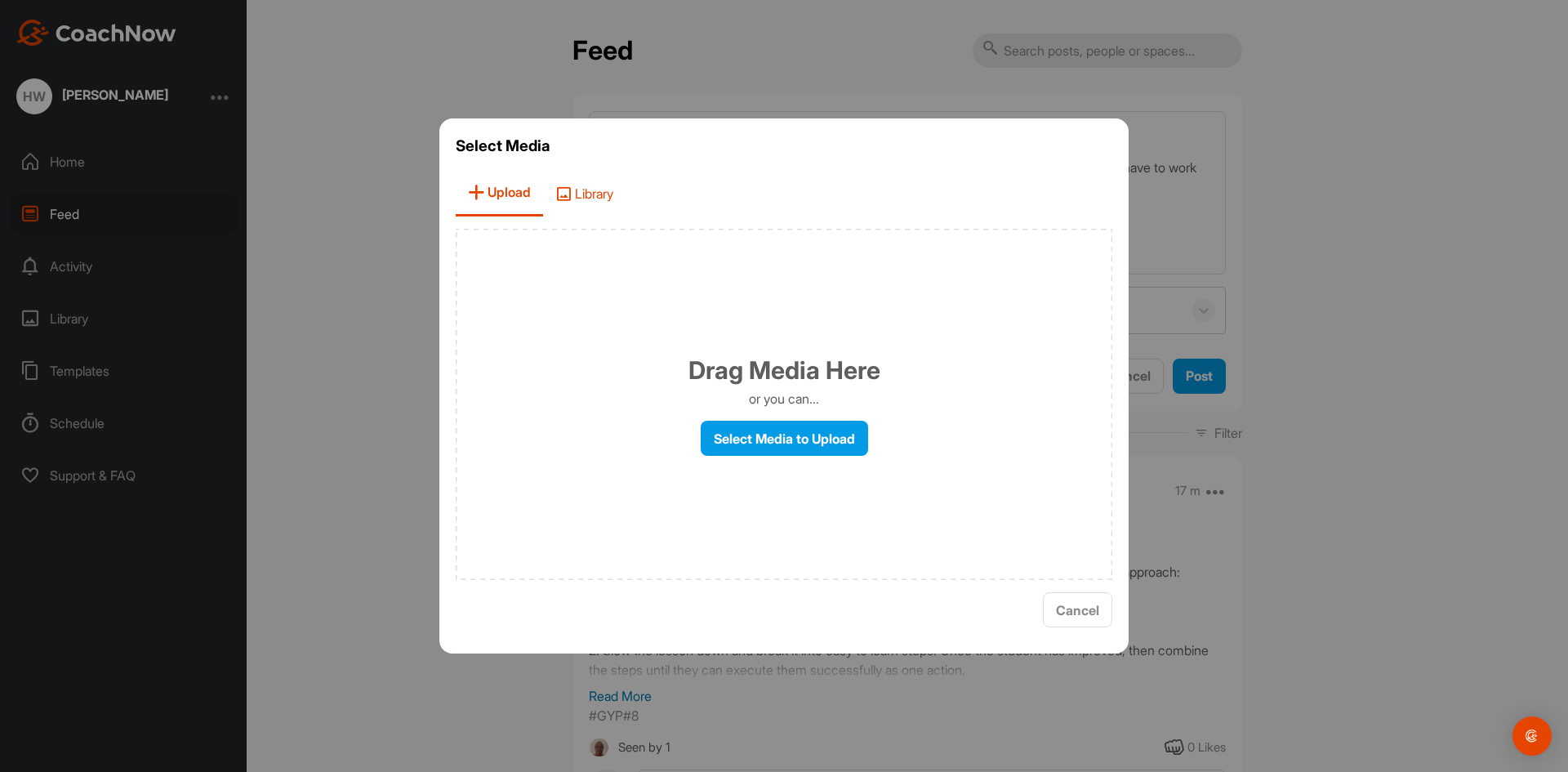
click at [605, 199] on span "Library" at bounding box center [585, 193] width 83 height 46
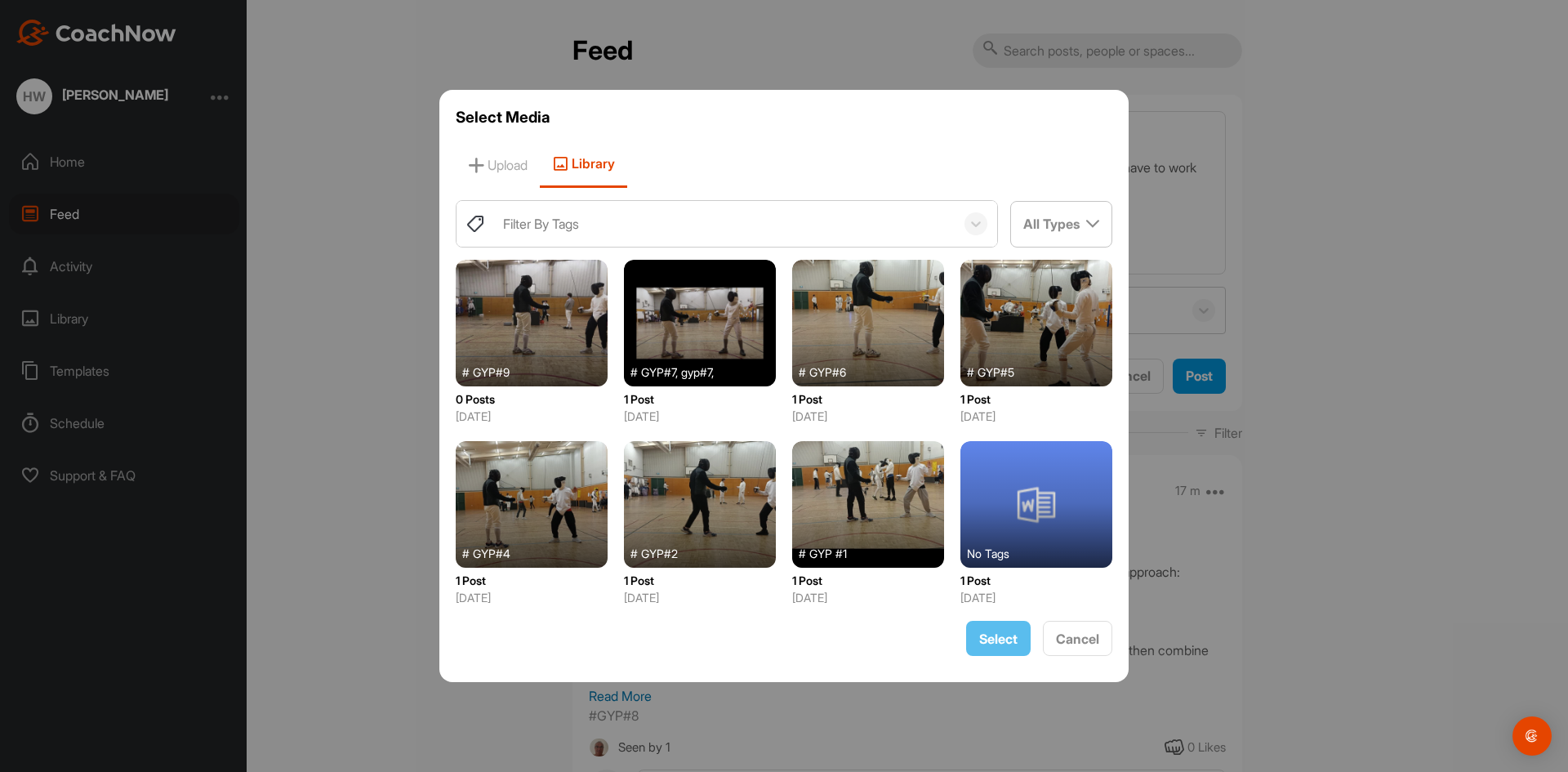
click at [494, 320] on div at bounding box center [532, 323] width 152 height 126
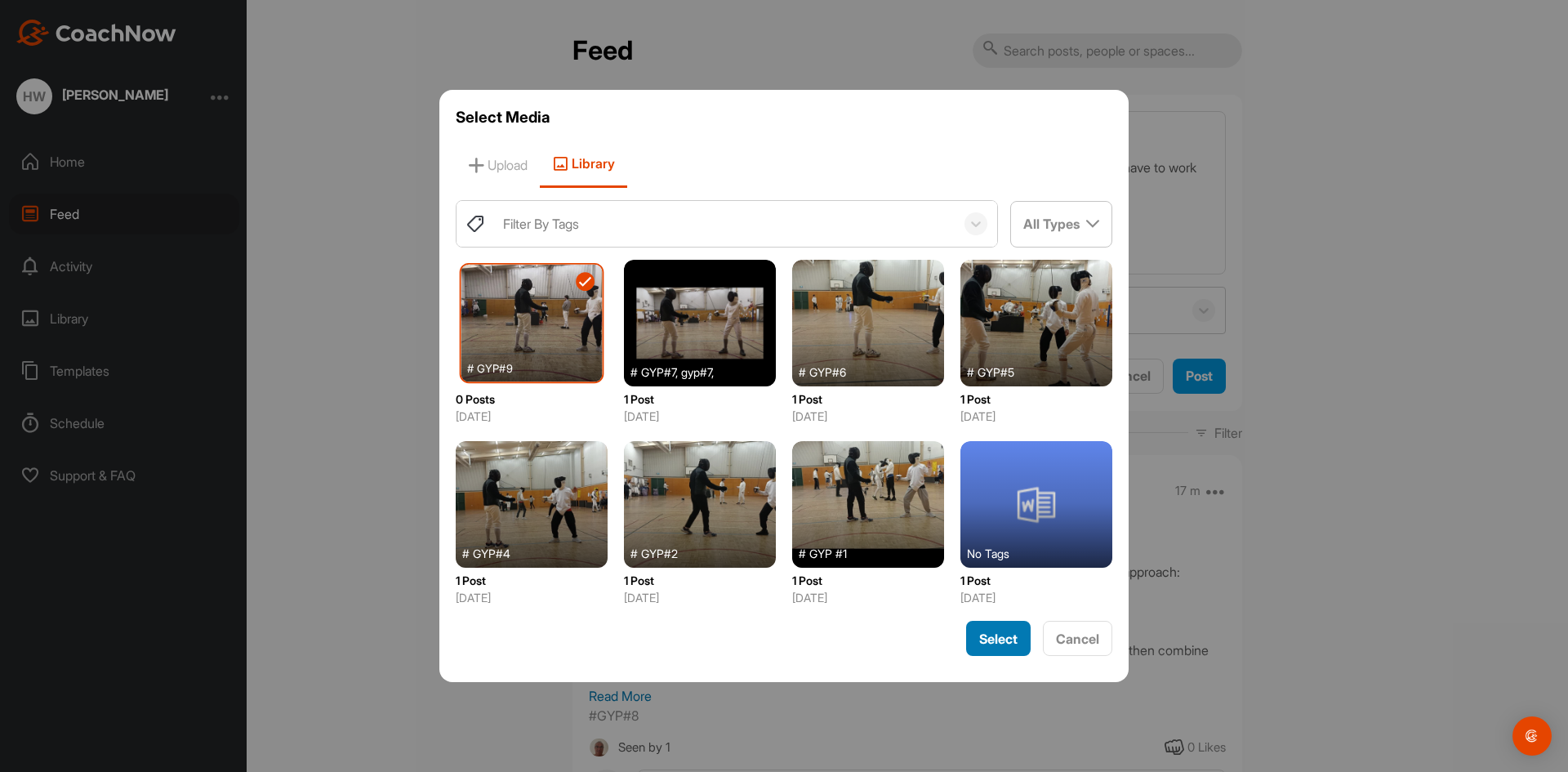
click at [996, 638] on span "Select" at bounding box center [998, 639] width 39 height 17
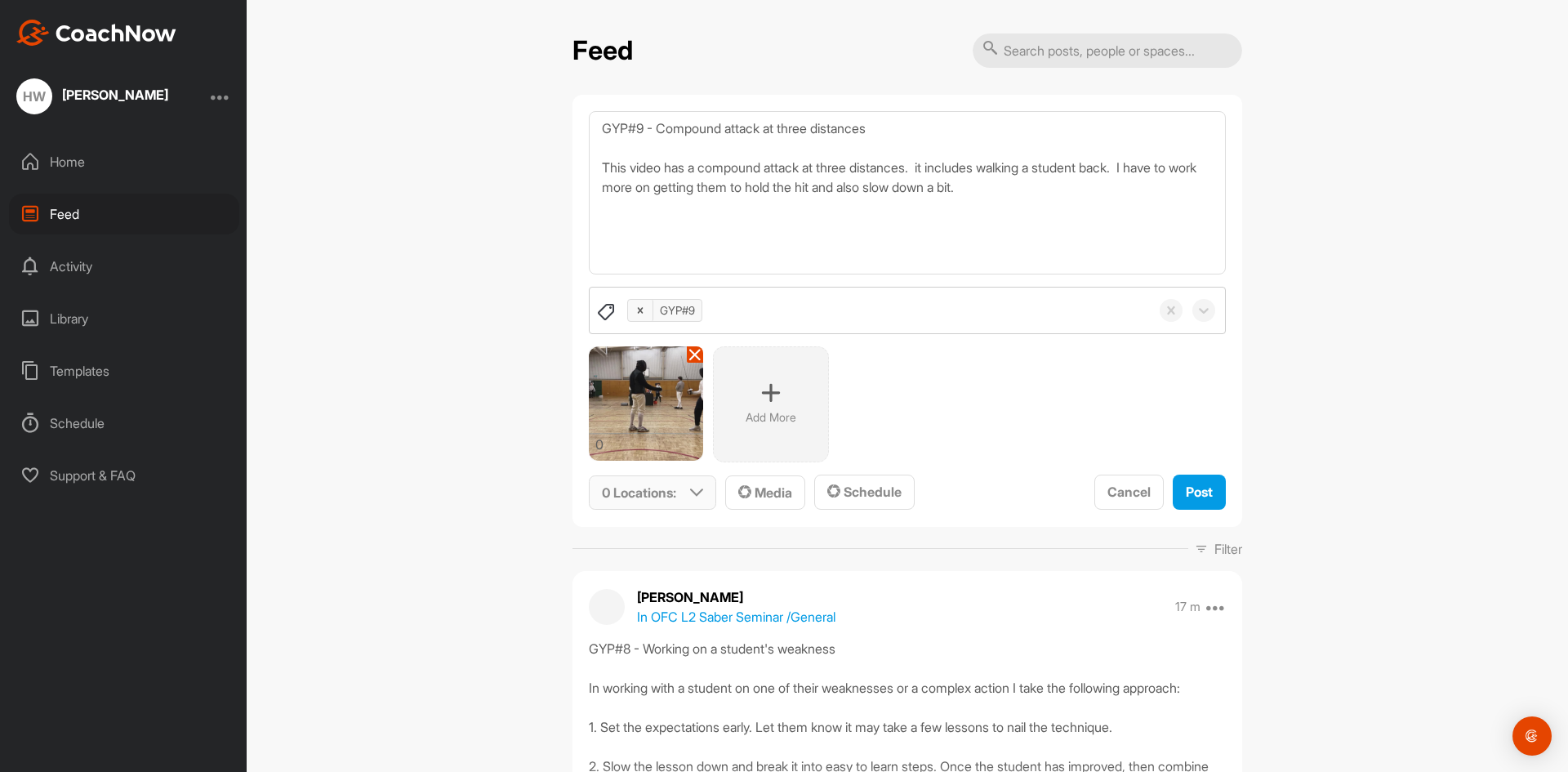
click at [678, 497] on div "0 Locations :" at bounding box center [652, 493] width 125 height 34
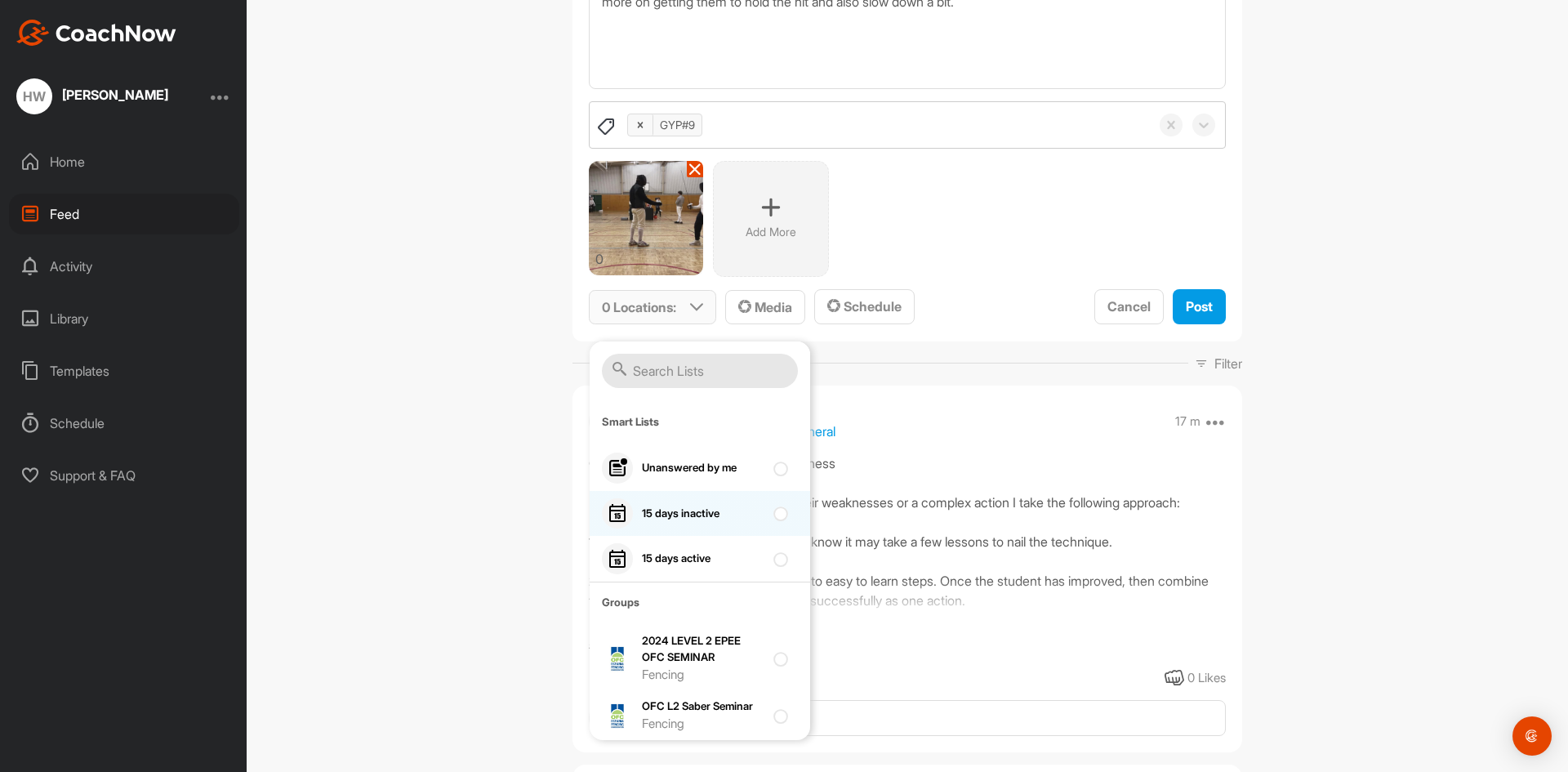
scroll to position [210, 0]
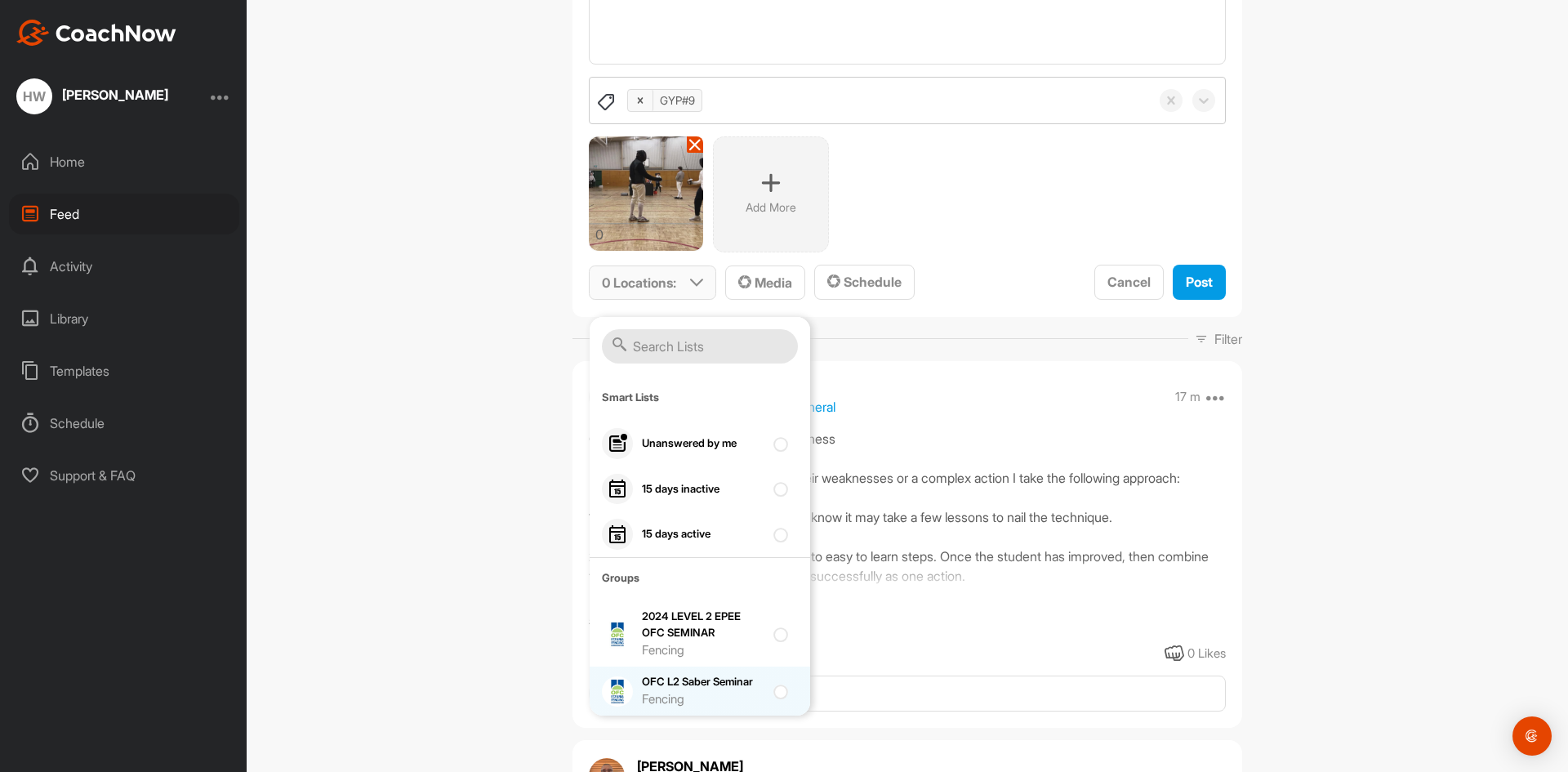
click at [665, 688] on div "OFC L2 Saber Seminar Fencing" at bounding box center [703, 691] width 122 height 35
checkbox input "true"
click at [992, 182] on div "0 Add More" at bounding box center [906, 193] width 637 height 116
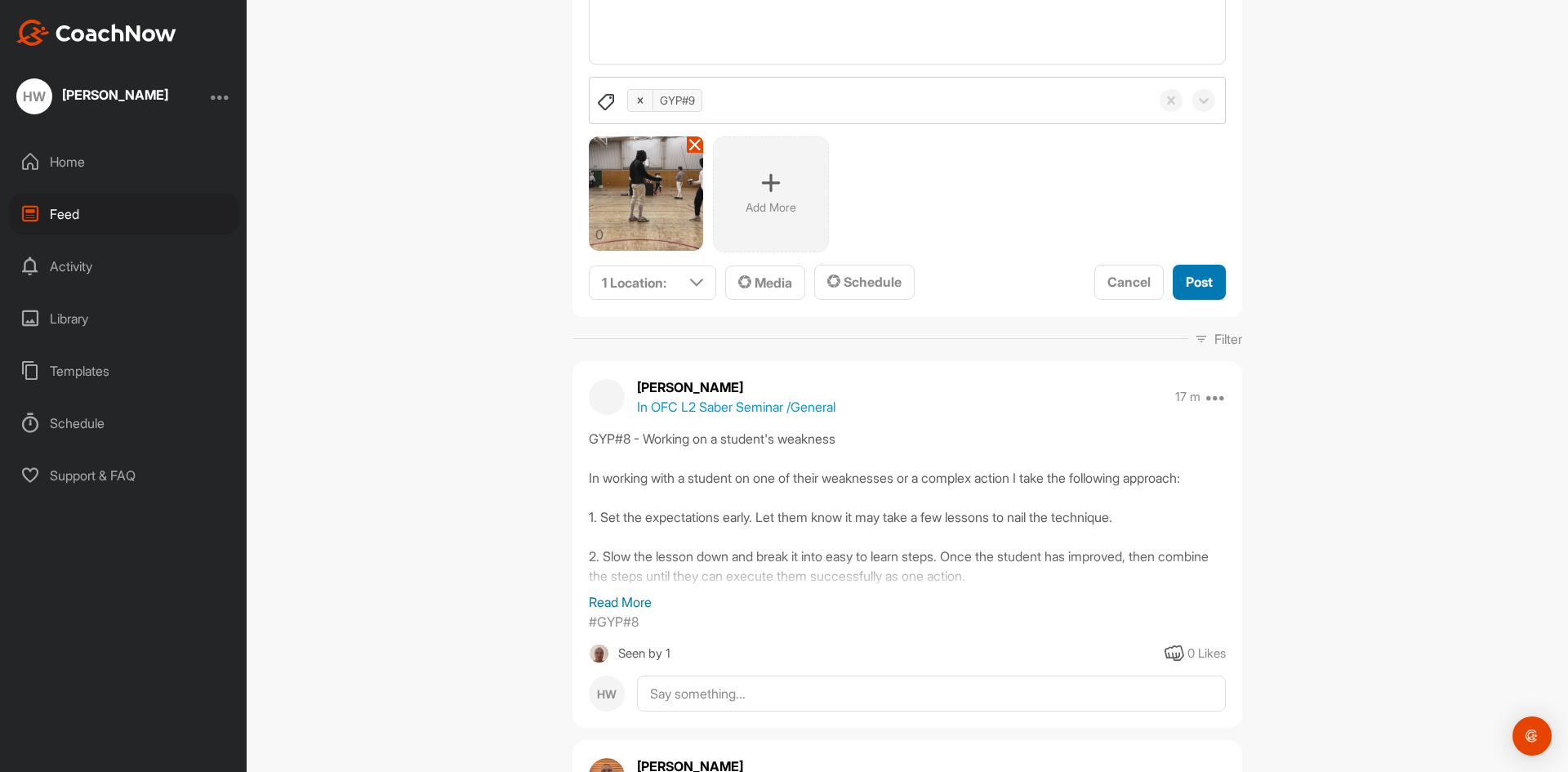
click at [1192, 282] on span "Post" at bounding box center [1199, 281] width 27 height 17
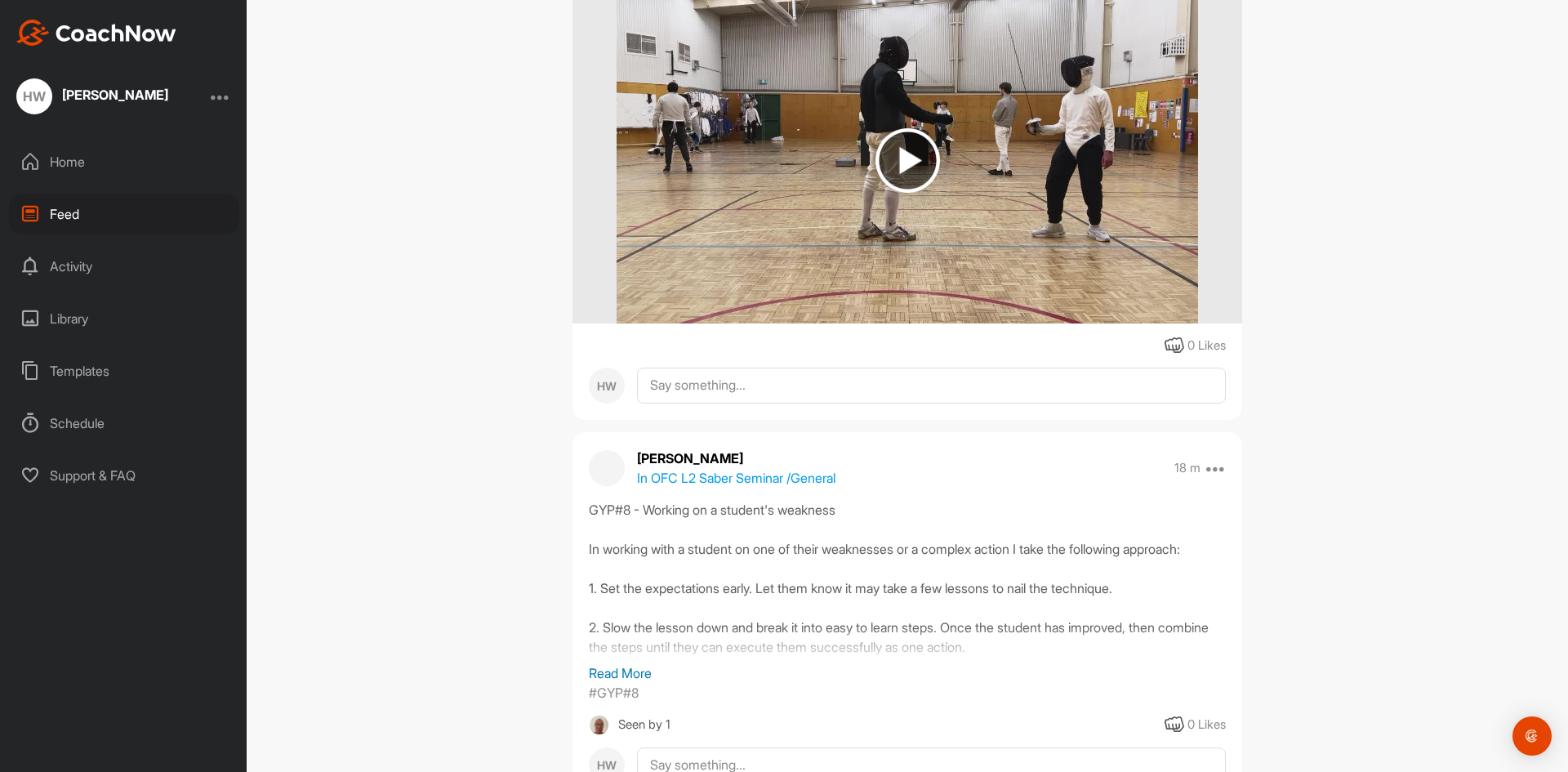
scroll to position [0, 0]
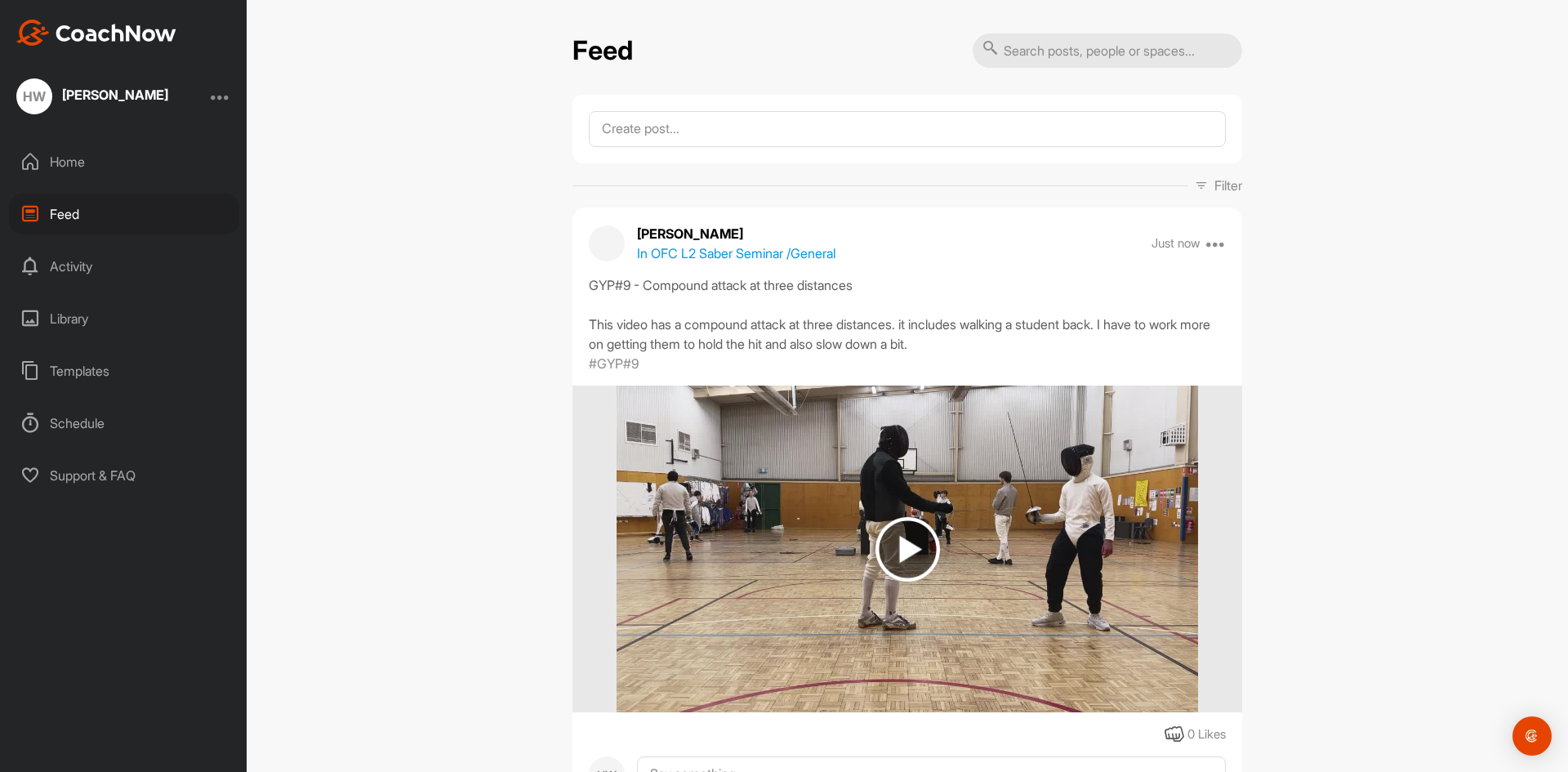
click at [1335, 289] on div "Feed Filter Media Type Images Videos Notes Audio Documents Author No options So…" at bounding box center [907, 386] width 1322 height 772
